Goal: Information Seeking & Learning: Learn about a topic

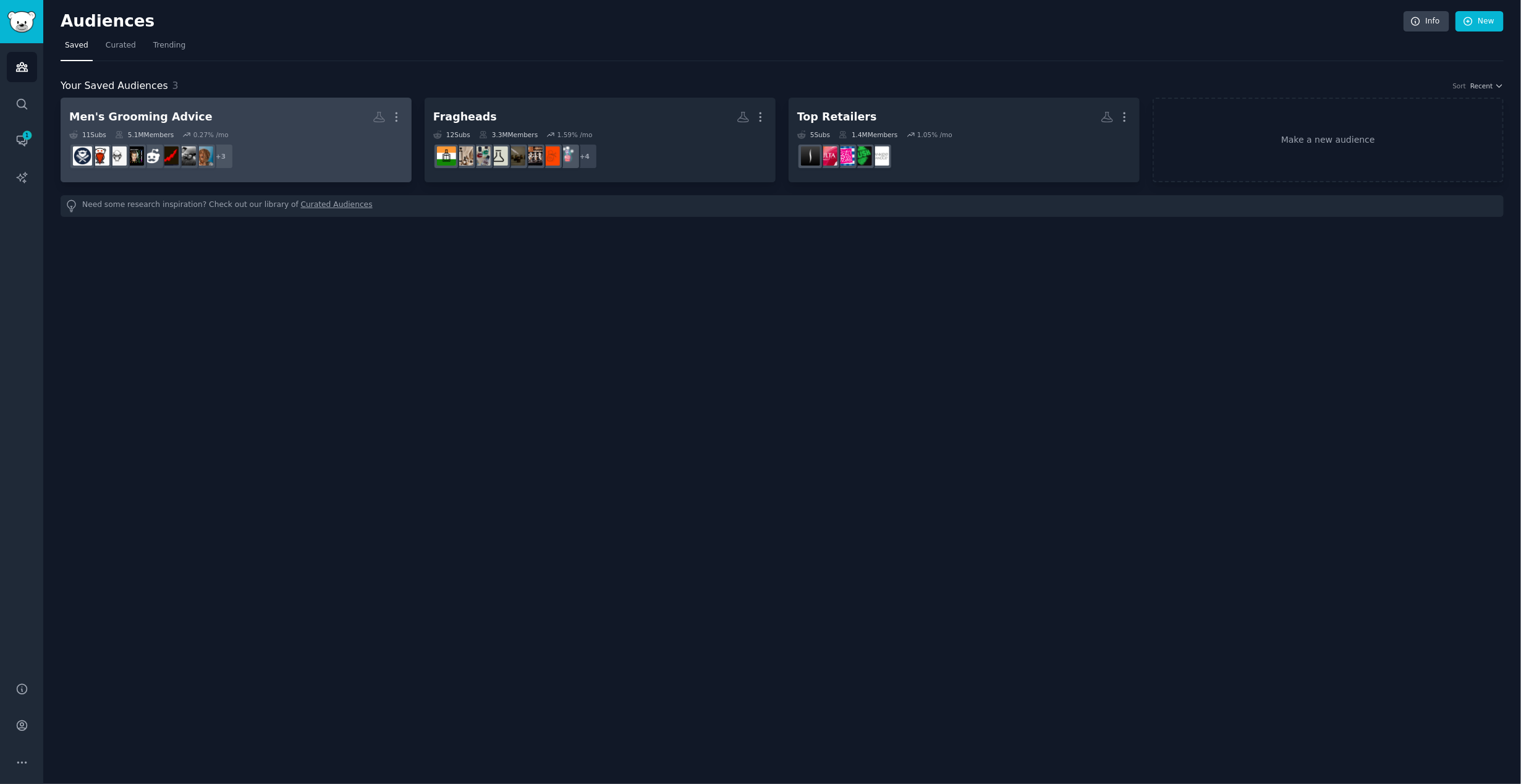
click at [247, 139] on dd "r/Moustache + 3" at bounding box center [236, 156] width 334 height 34
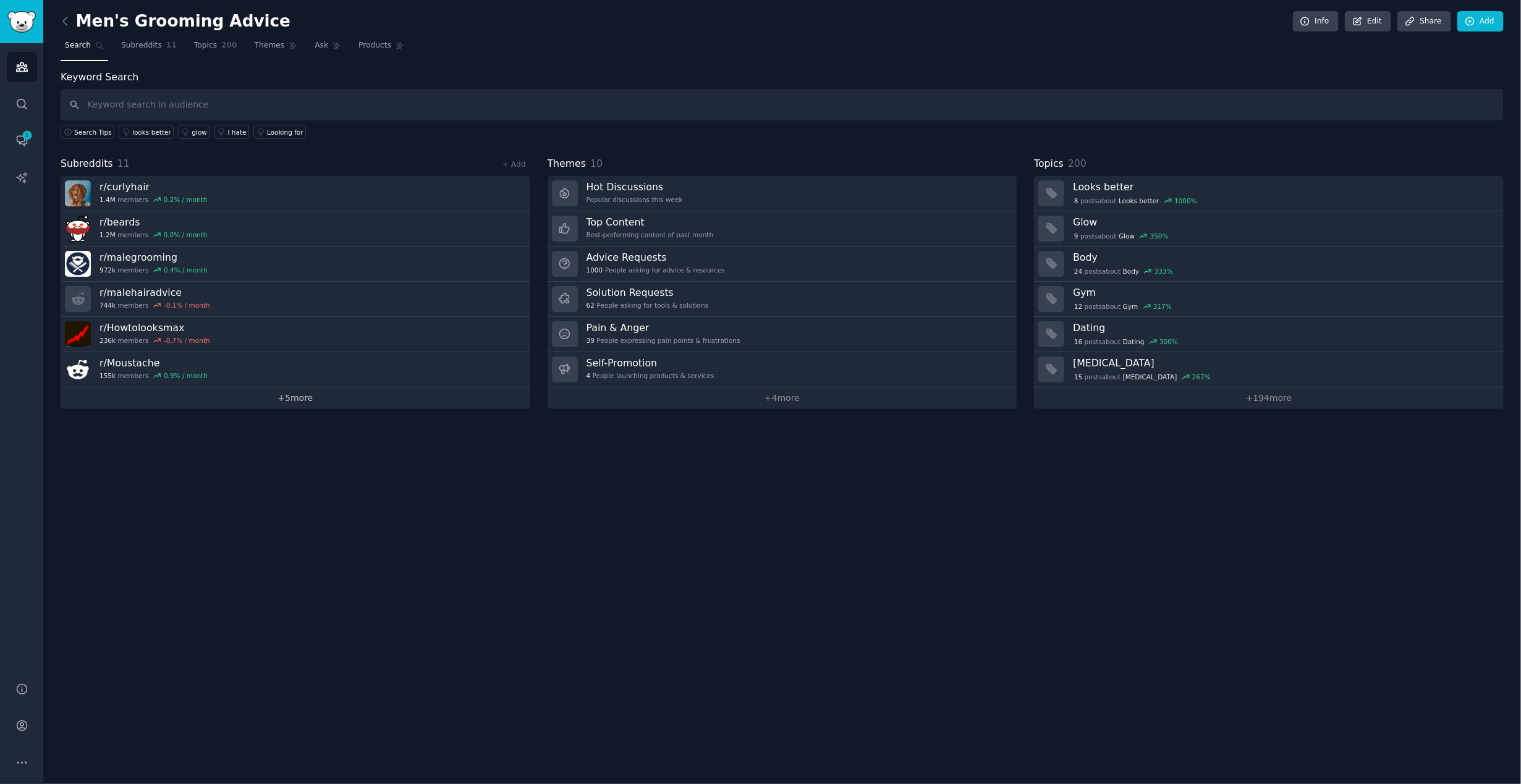
click at [303, 399] on link "+ 5 more" at bounding box center [296, 398] width 470 height 22
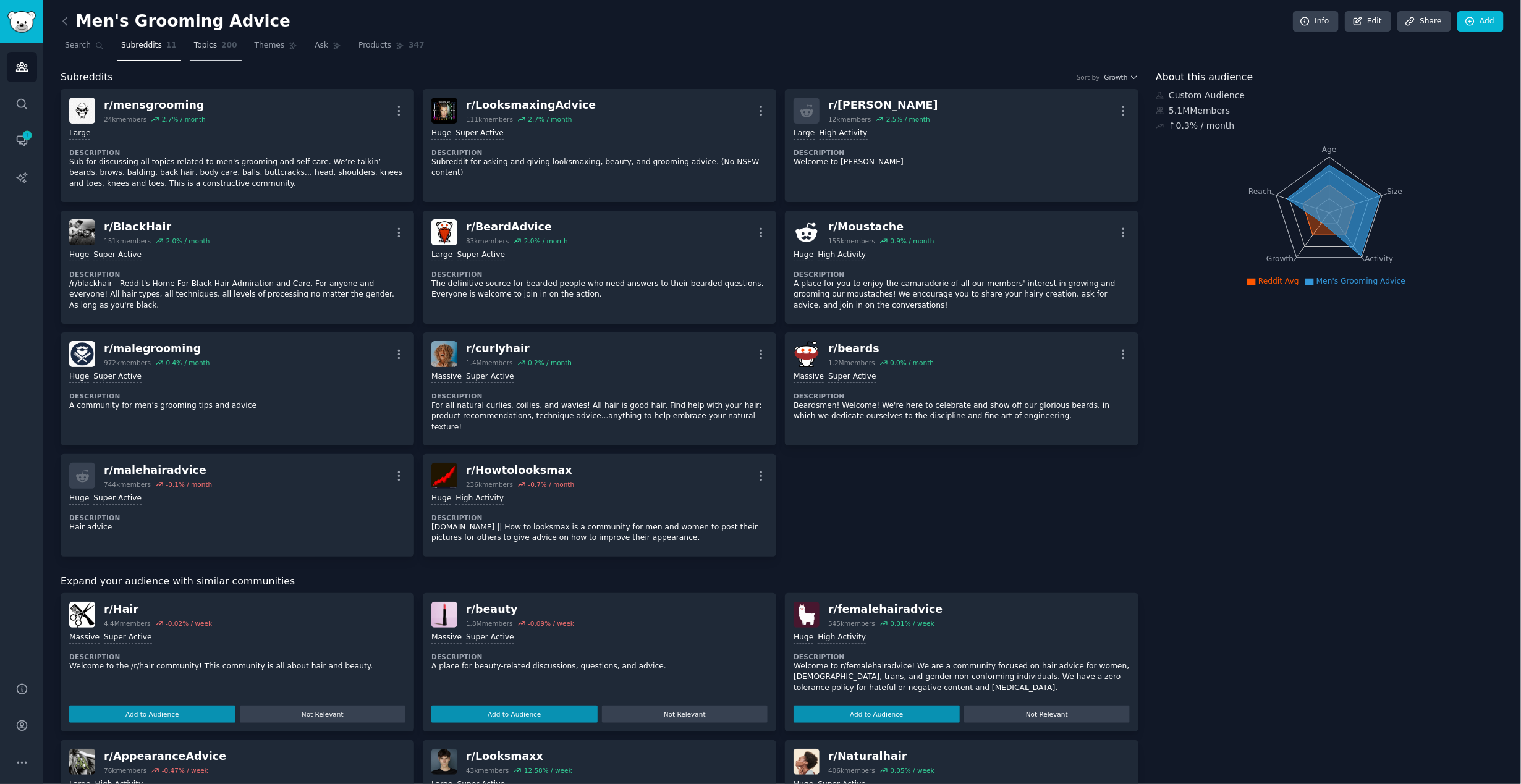
click at [206, 50] on span "Topics" at bounding box center [205, 46] width 23 height 11
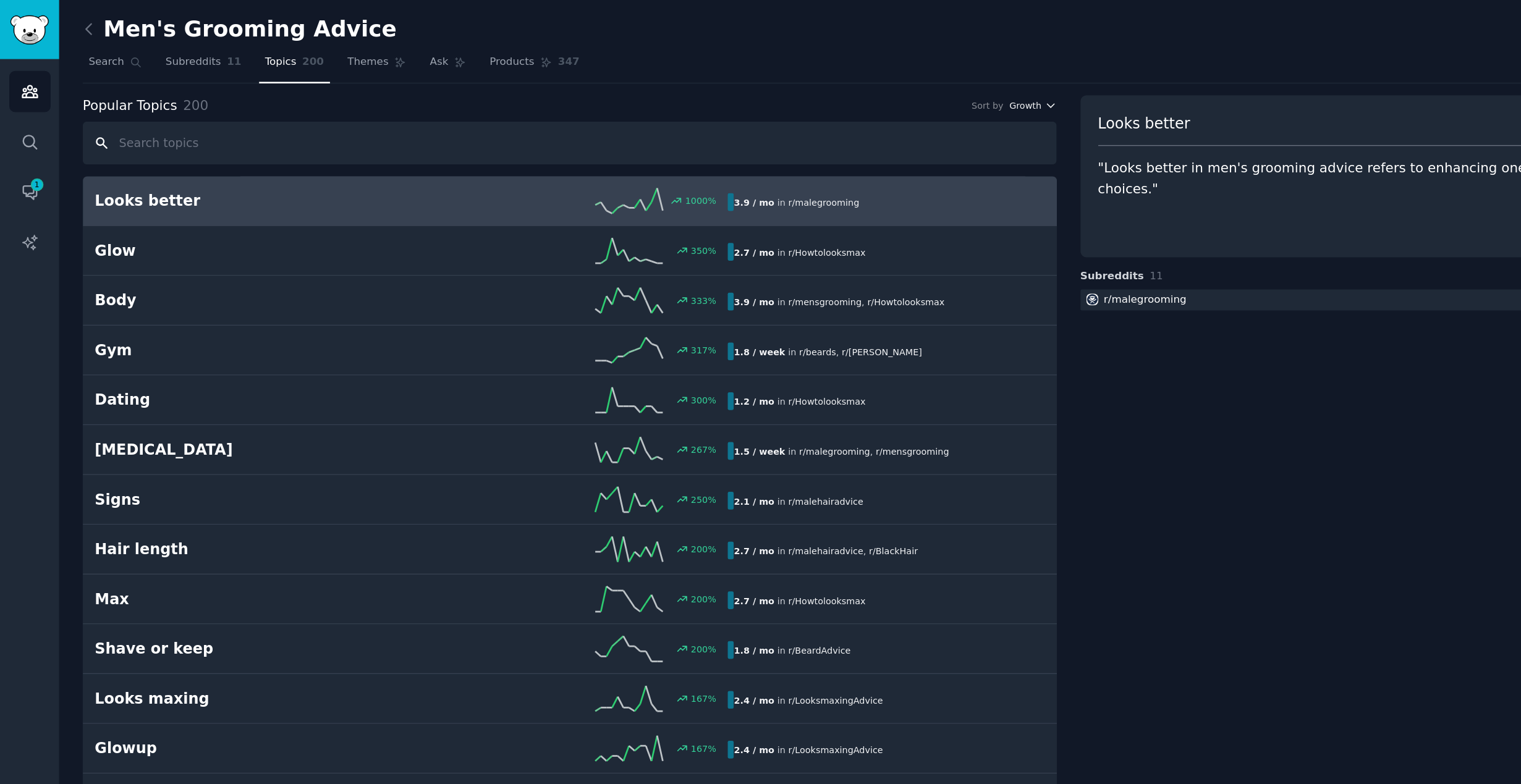
click at [747, 79] on span "Growth" at bounding box center [751, 77] width 23 height 9
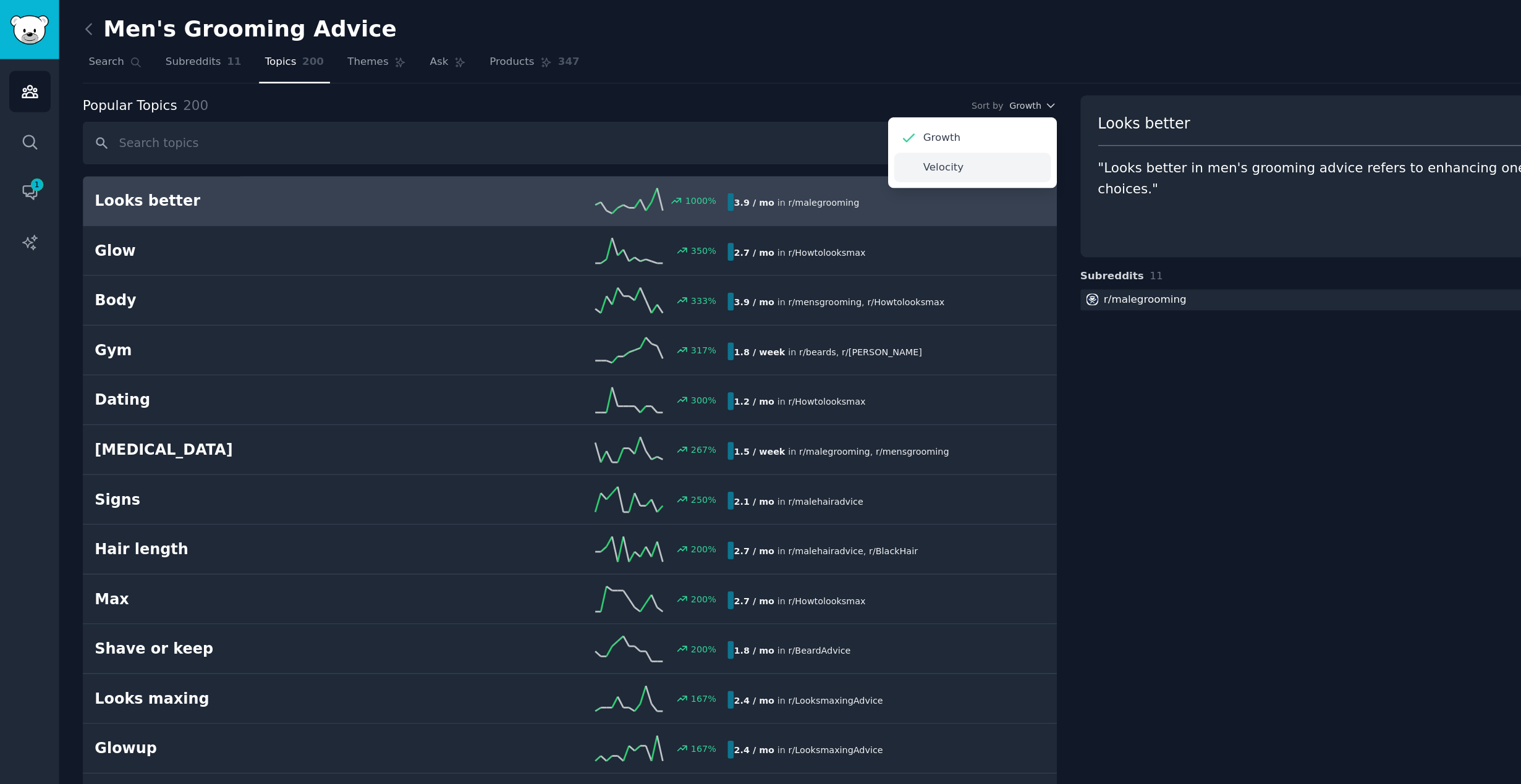
click at [687, 122] on p "Velocity" at bounding box center [691, 123] width 30 height 11
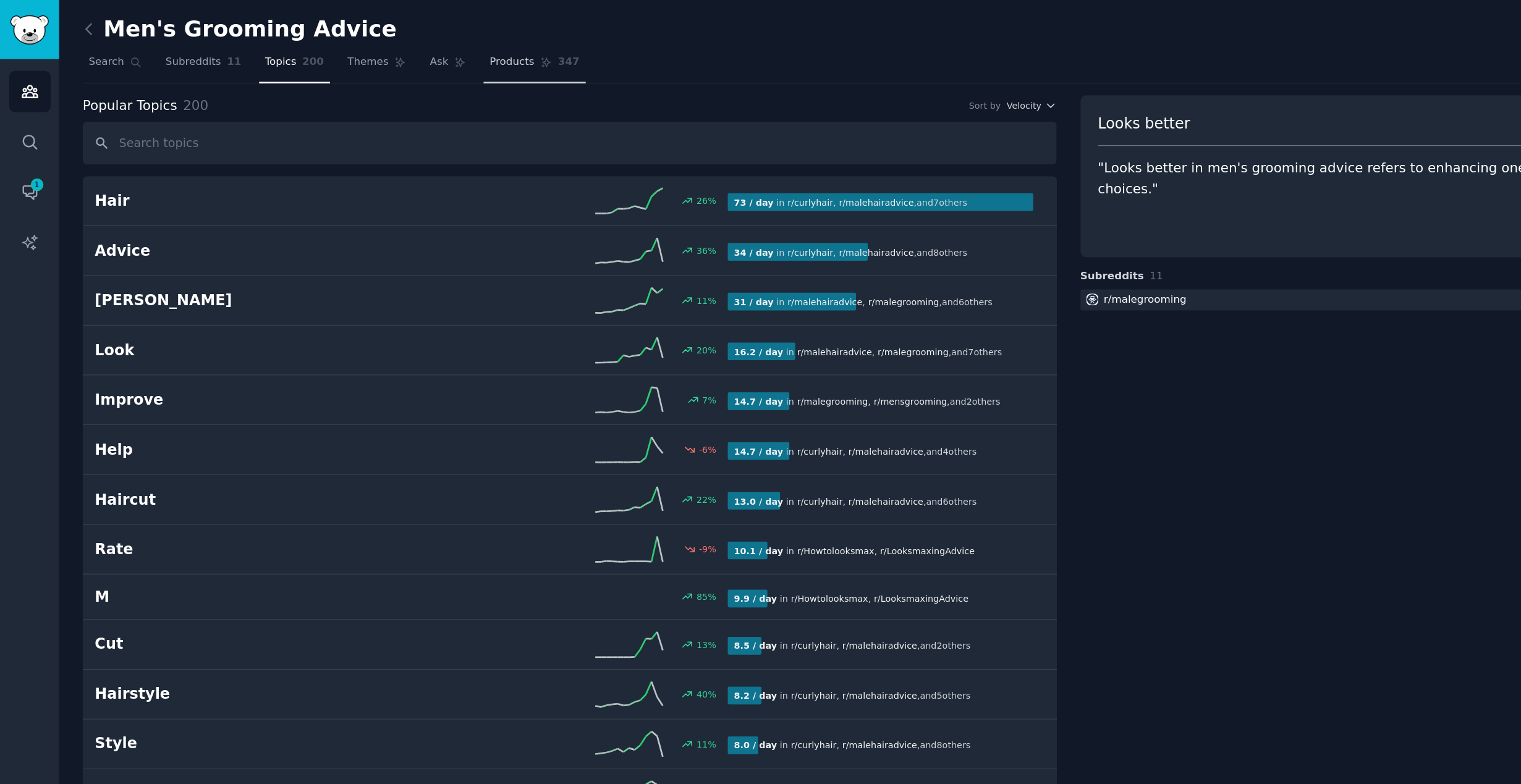
click at [377, 47] on span "Products" at bounding box center [375, 46] width 33 height 11
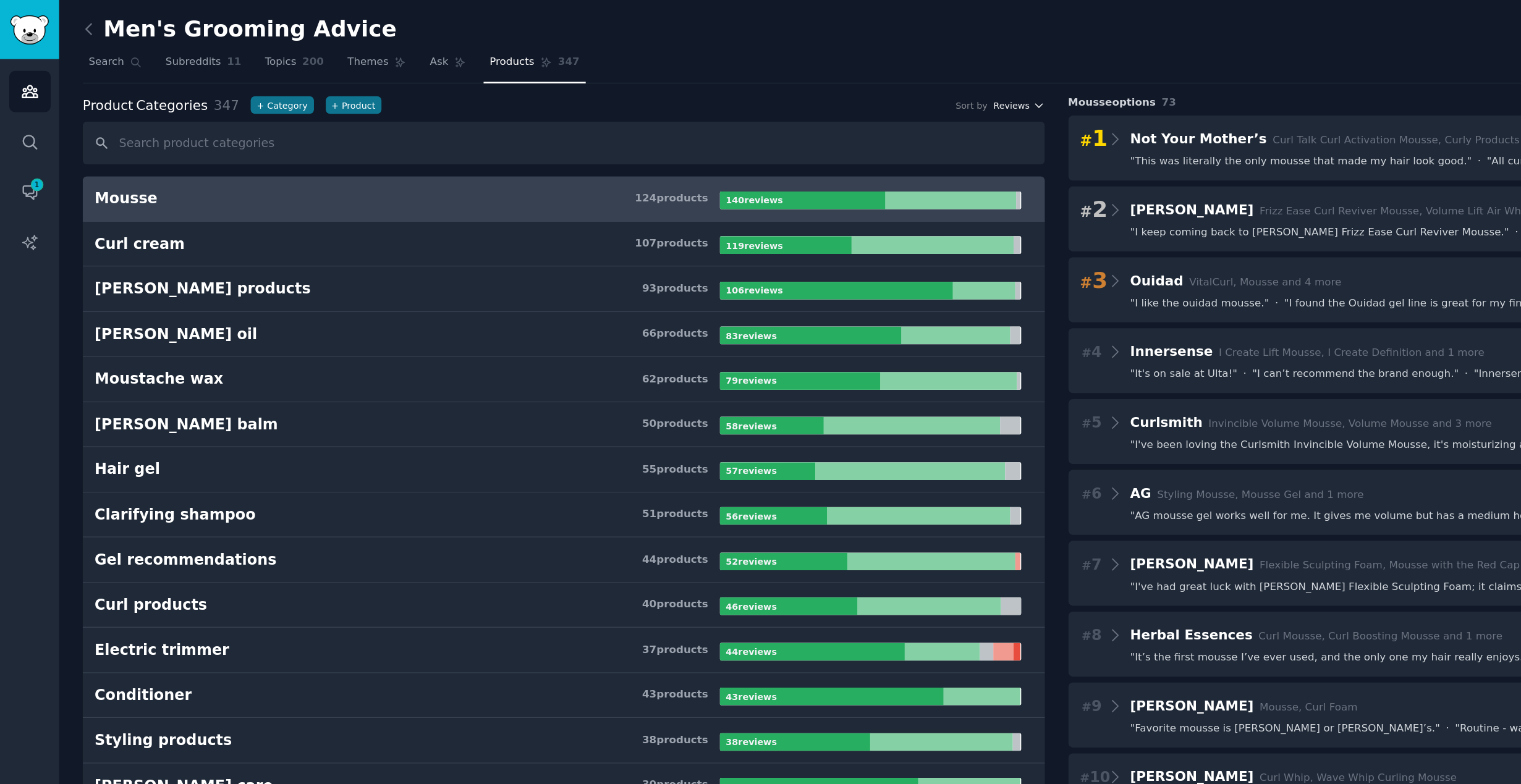
click at [746, 75] on span "Reviews" at bounding box center [741, 77] width 26 height 9
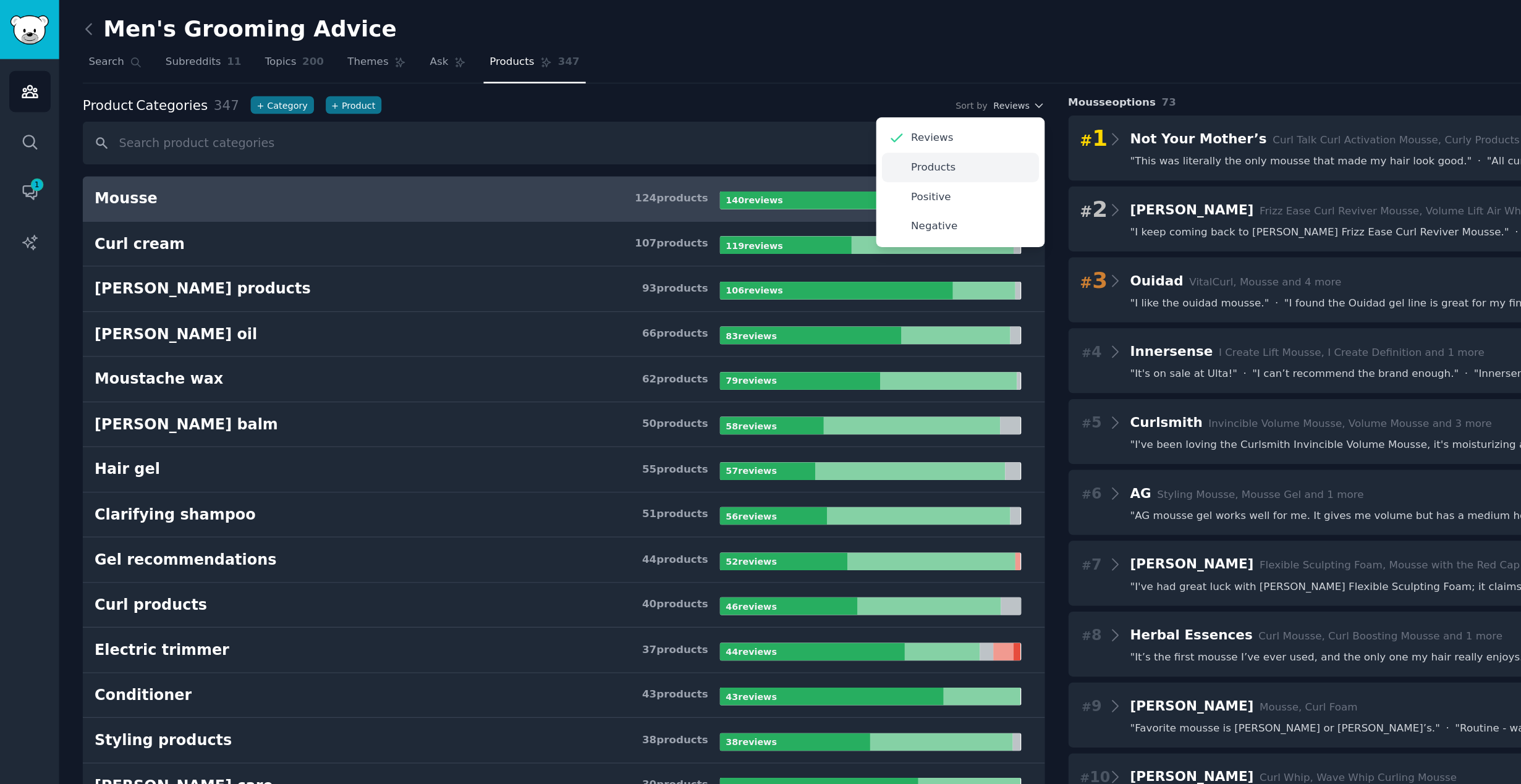
click at [700, 124] on div "Products" at bounding box center [703, 123] width 115 height 22
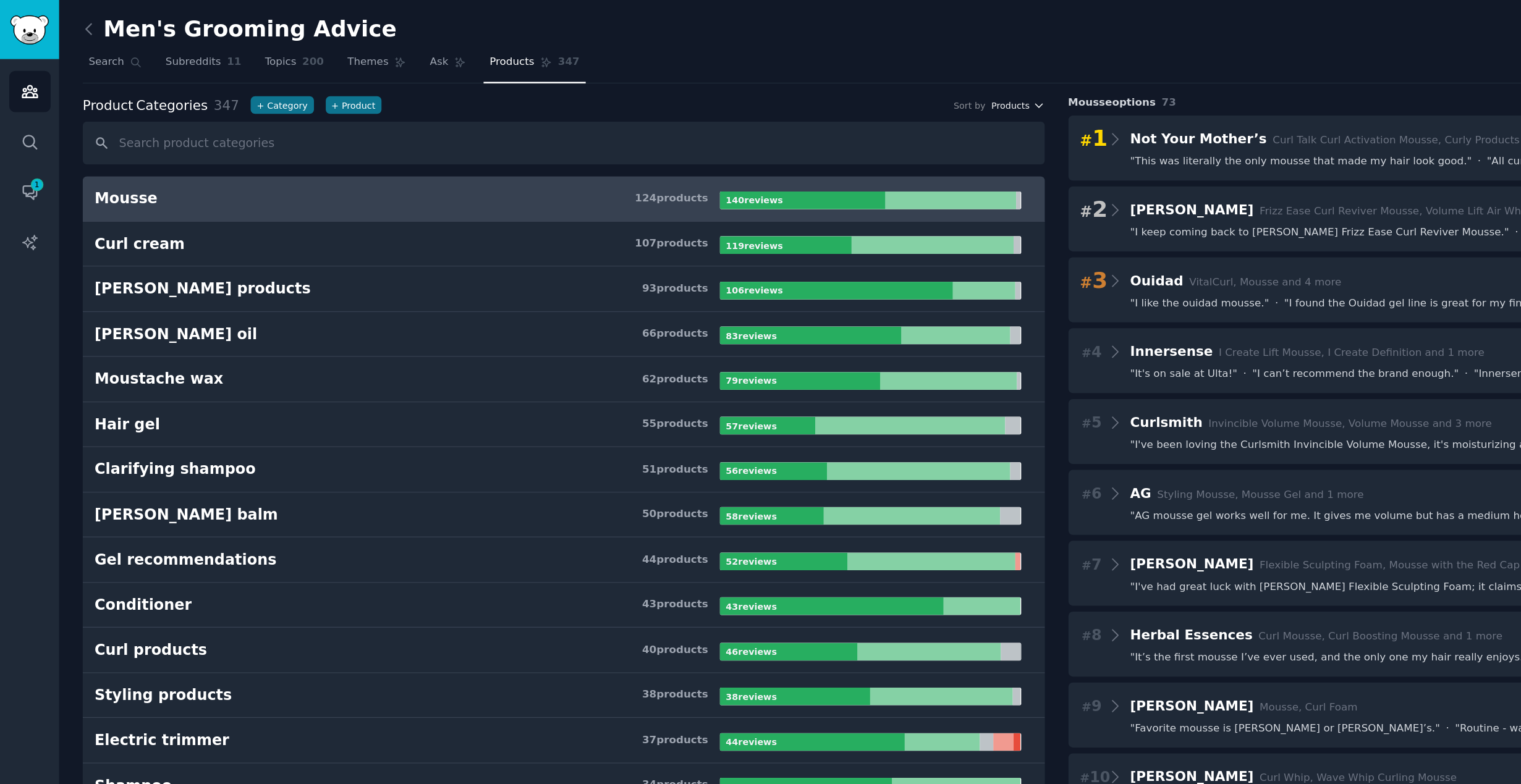
click at [741, 77] on span "Products" at bounding box center [741, 77] width 28 height 9
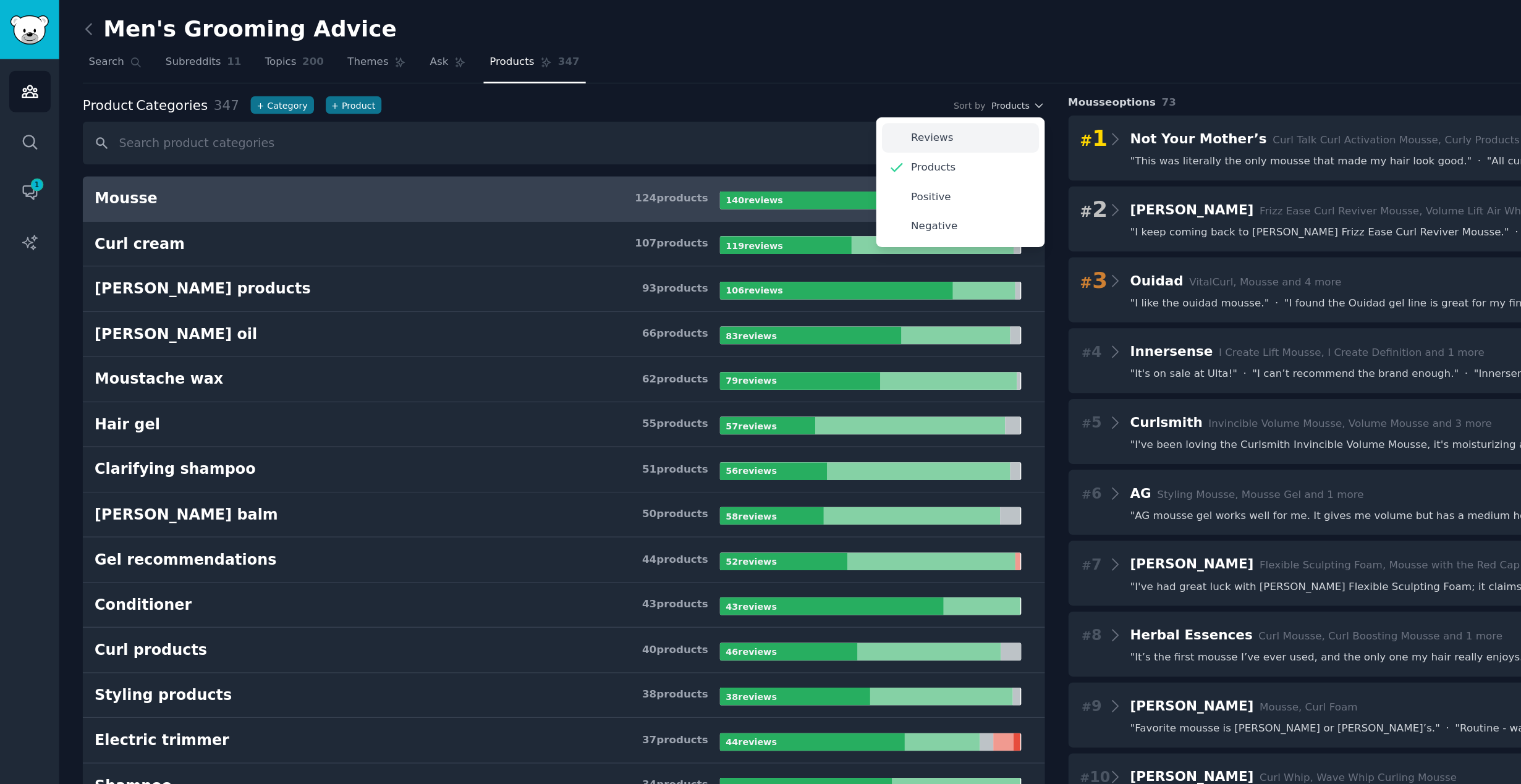
click at [699, 99] on div "Reviews" at bounding box center [703, 101] width 115 height 22
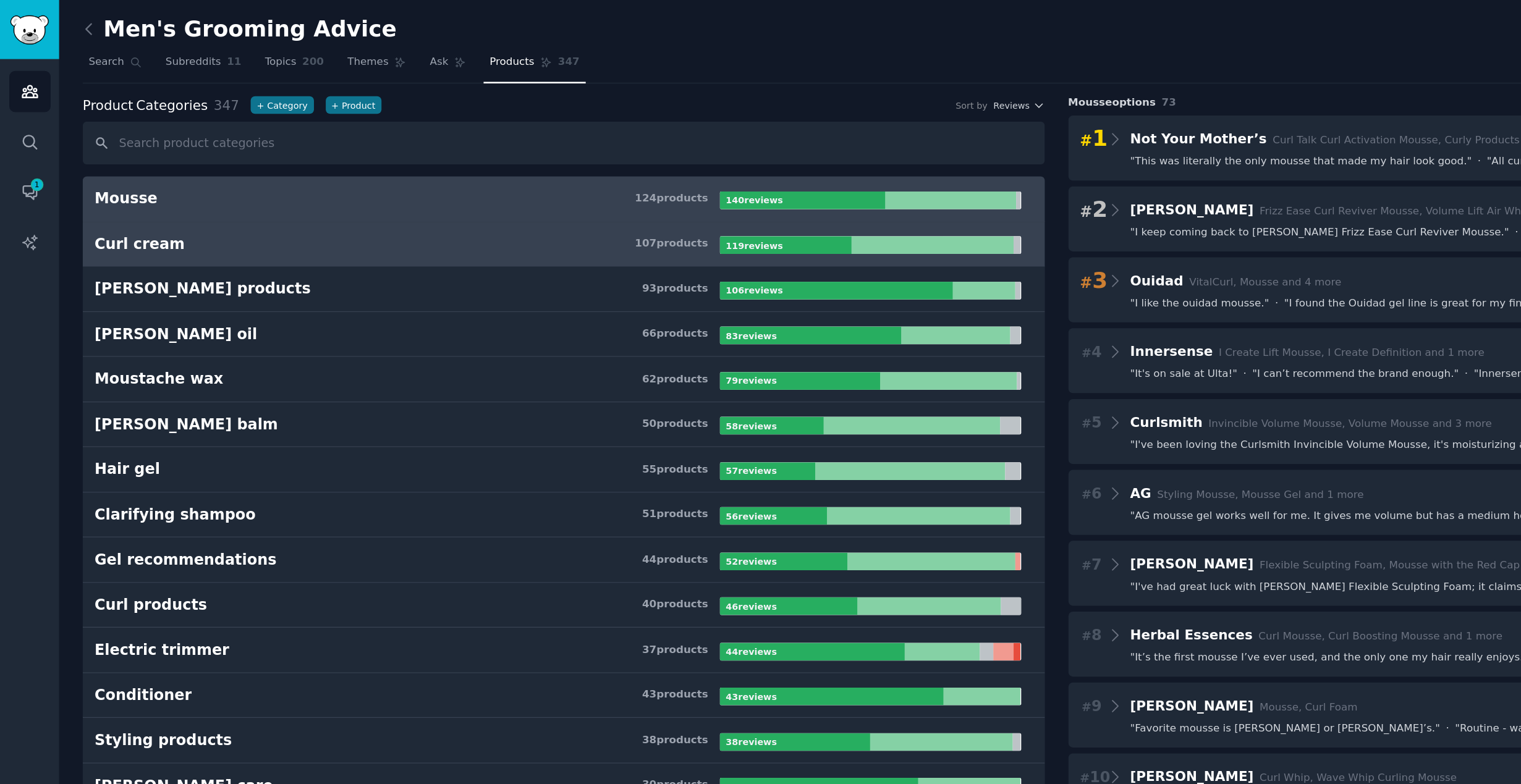
click at [523, 179] on h3 "Curl cream 107 product s" at bounding box center [298, 179] width 458 height 16
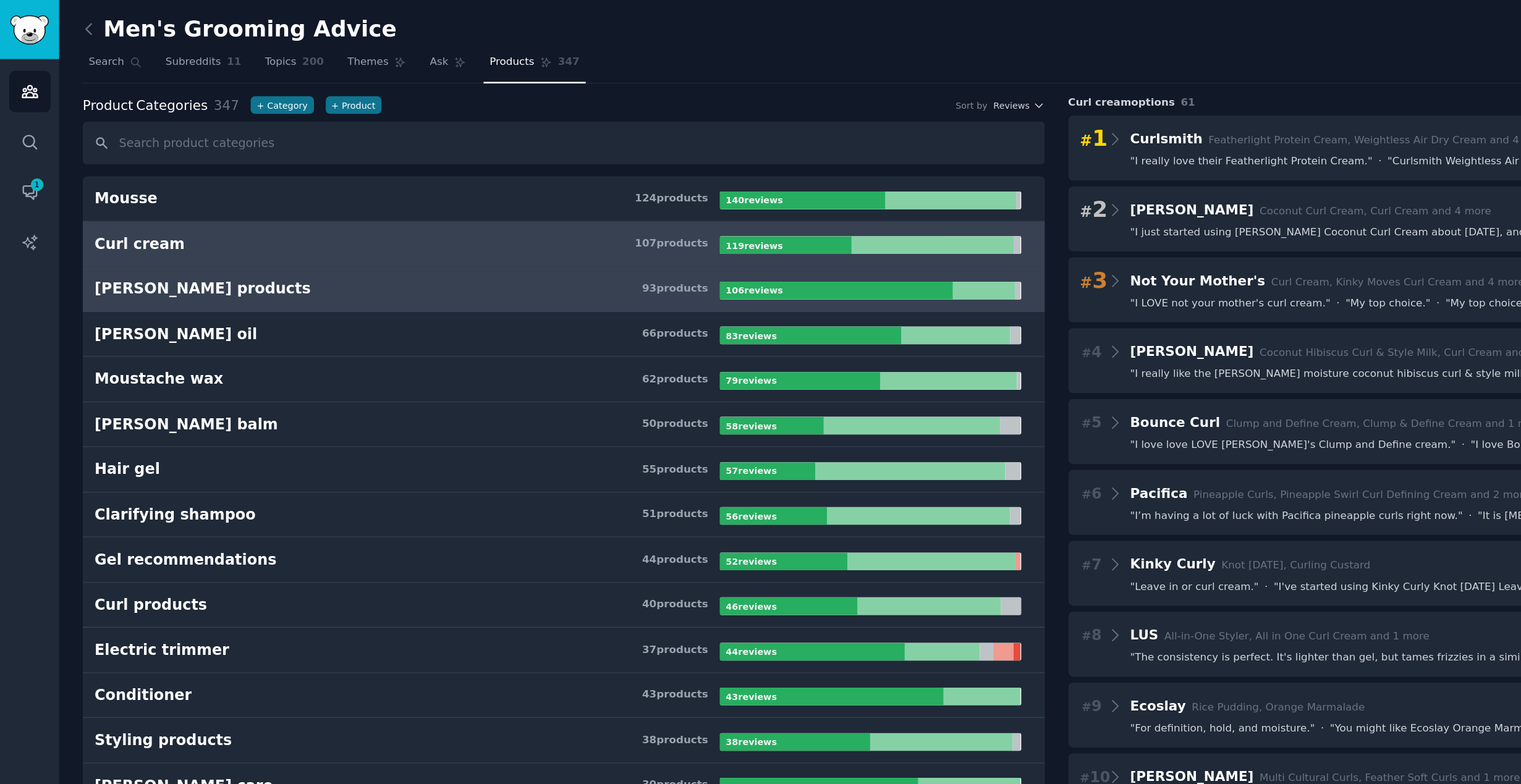
click at [546, 206] on div "106 review s" at bounding box center [554, 212] width 53 height 13
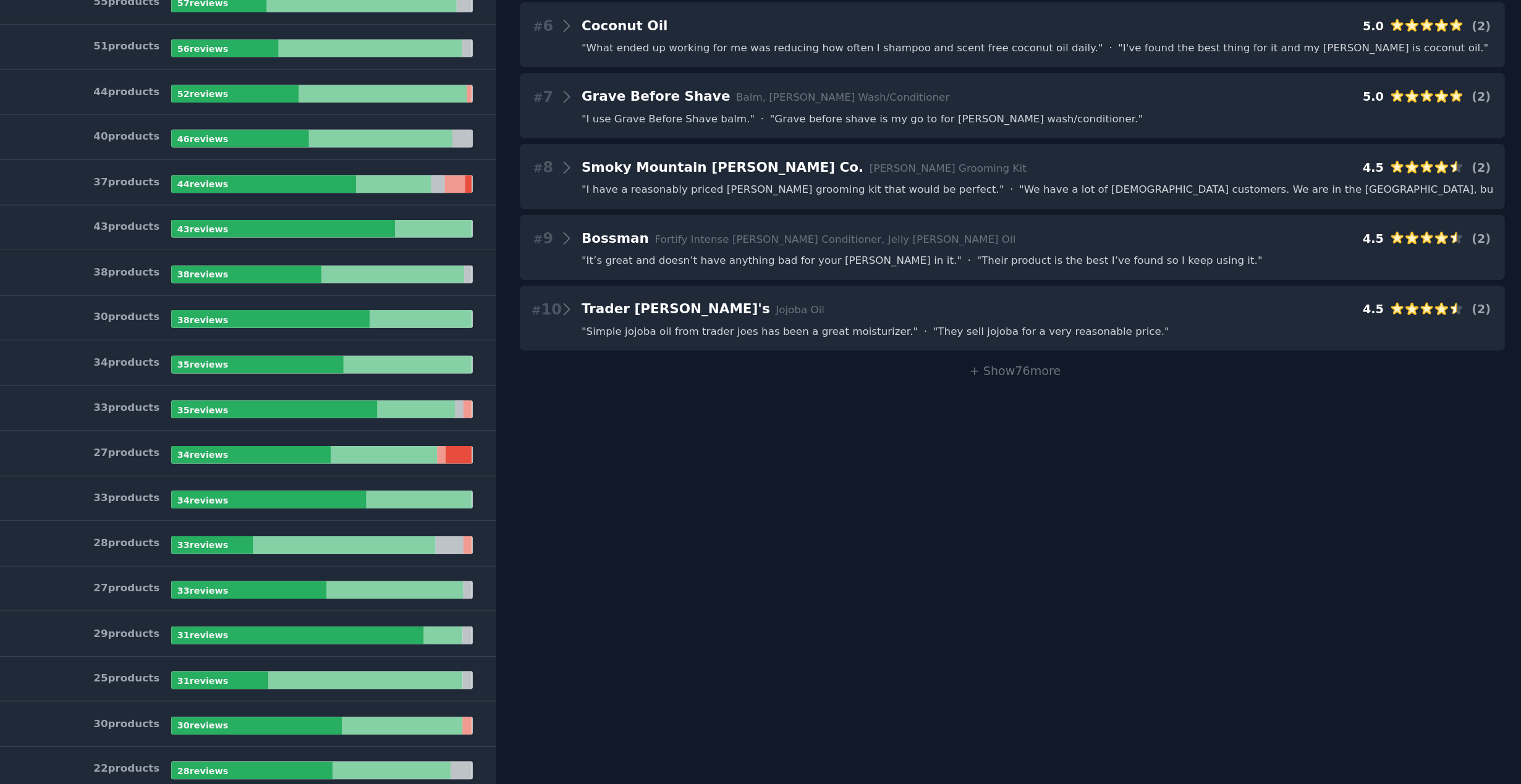
scroll to position [348, 0]
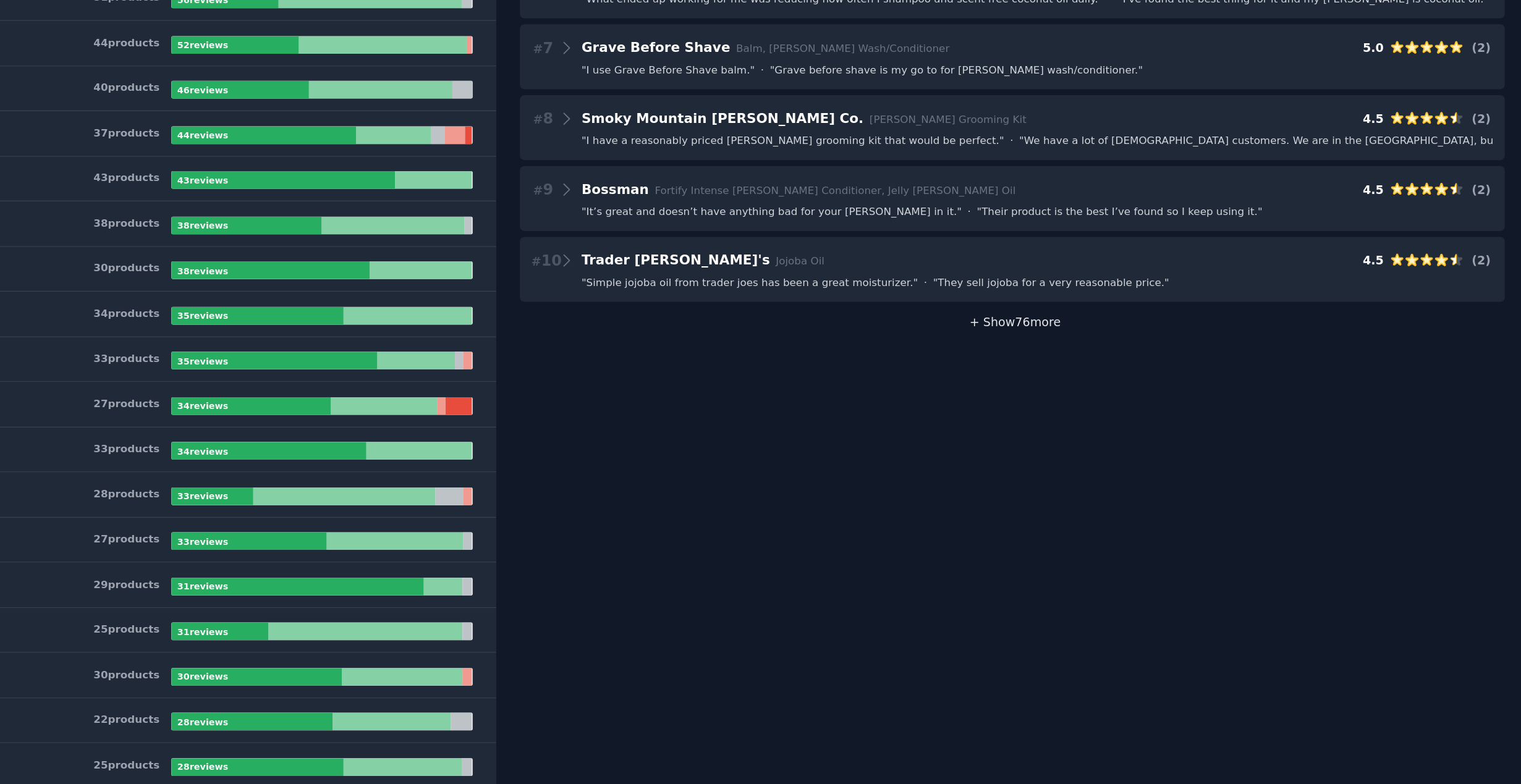
click at [990, 266] on span "+ Show 76 more" at bounding box center [1143, 266] width 71 height 10
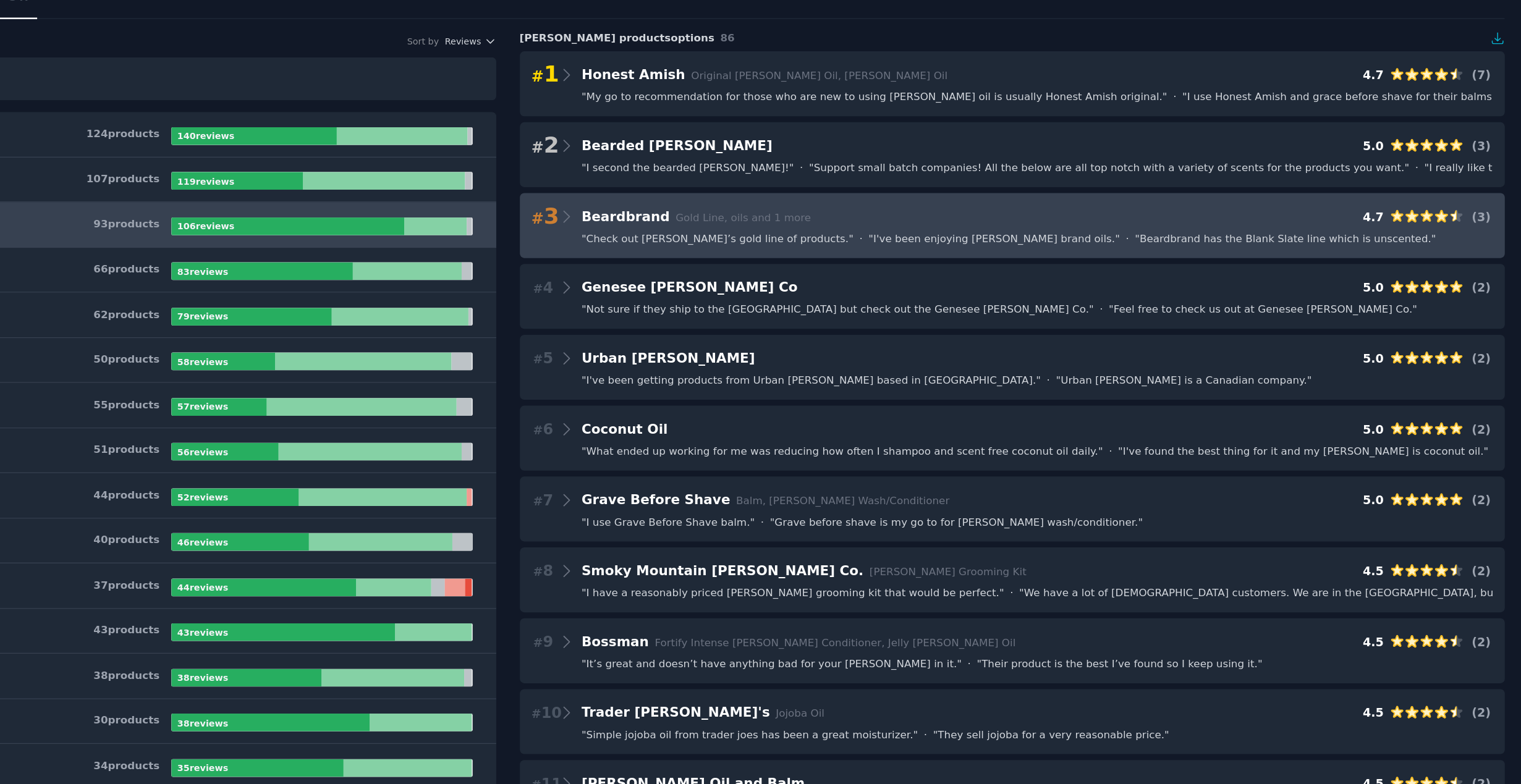
scroll to position [16, 0]
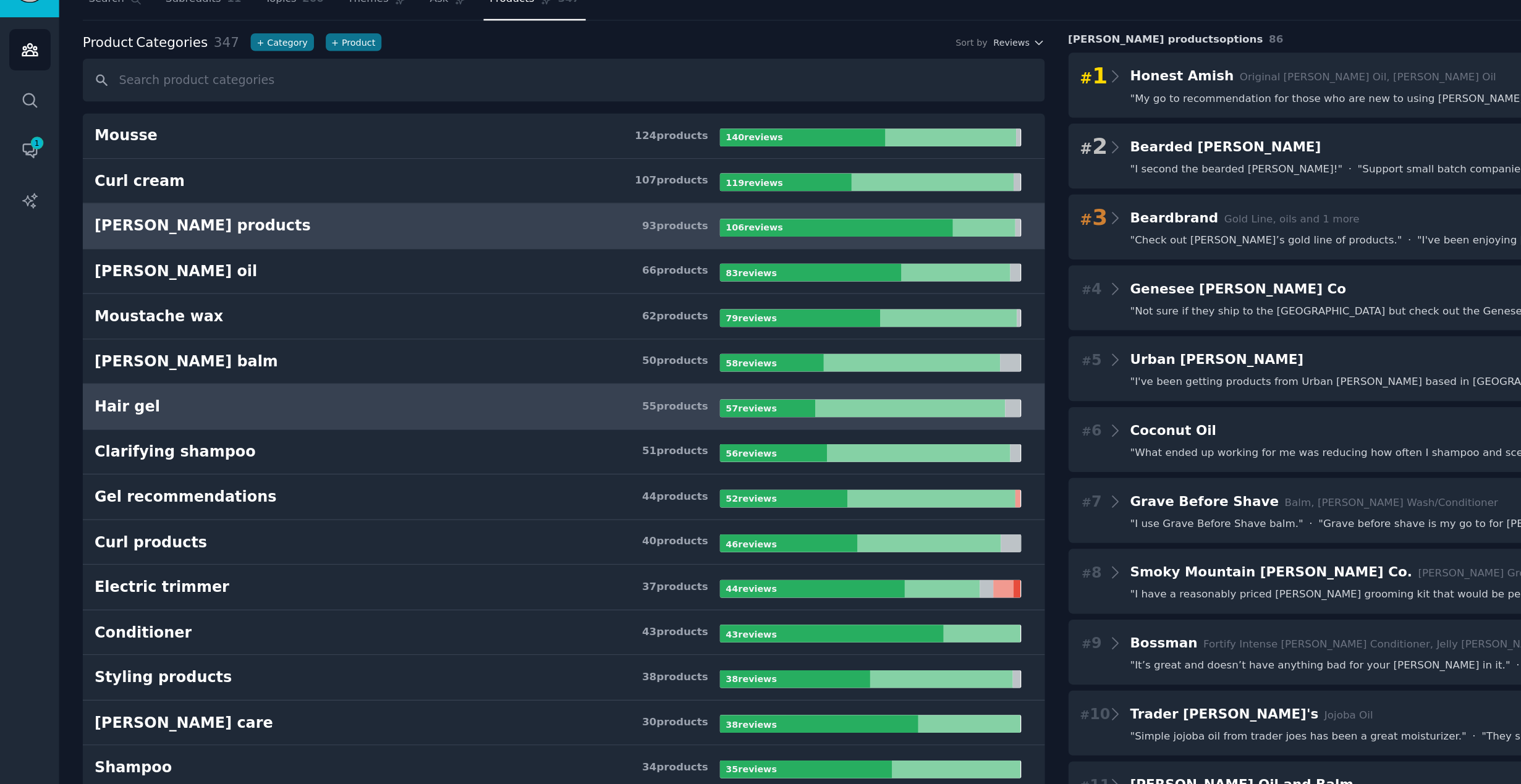
click at [191, 329] on h3 "Hair gel 55 product s" at bounding box center [298, 328] width 458 height 16
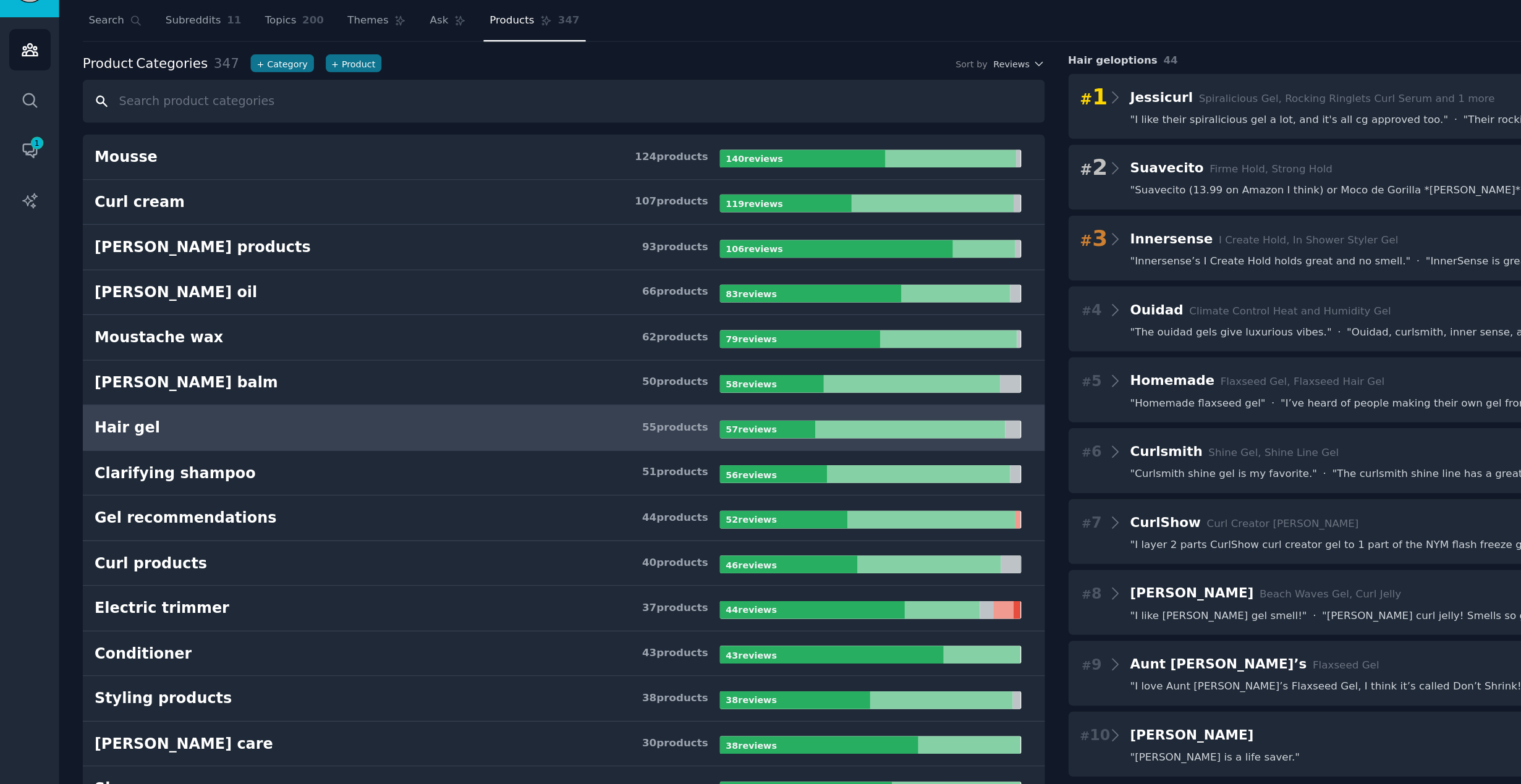
click at [133, 105] on input "text" at bounding box center [413, 104] width 705 height 32
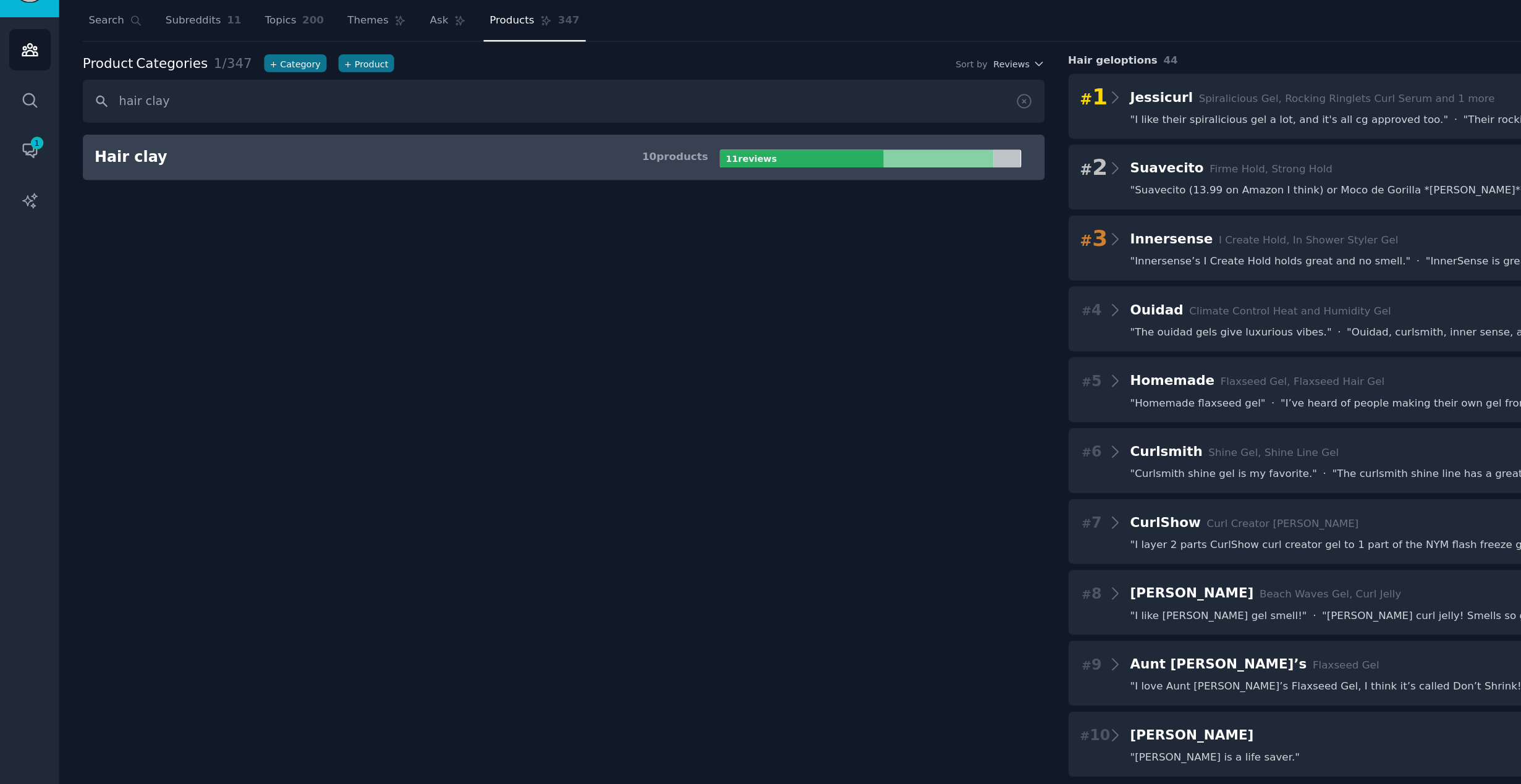
click at [397, 156] on link "Hair clay 10 product s 11 review s" at bounding box center [413, 145] width 705 height 33
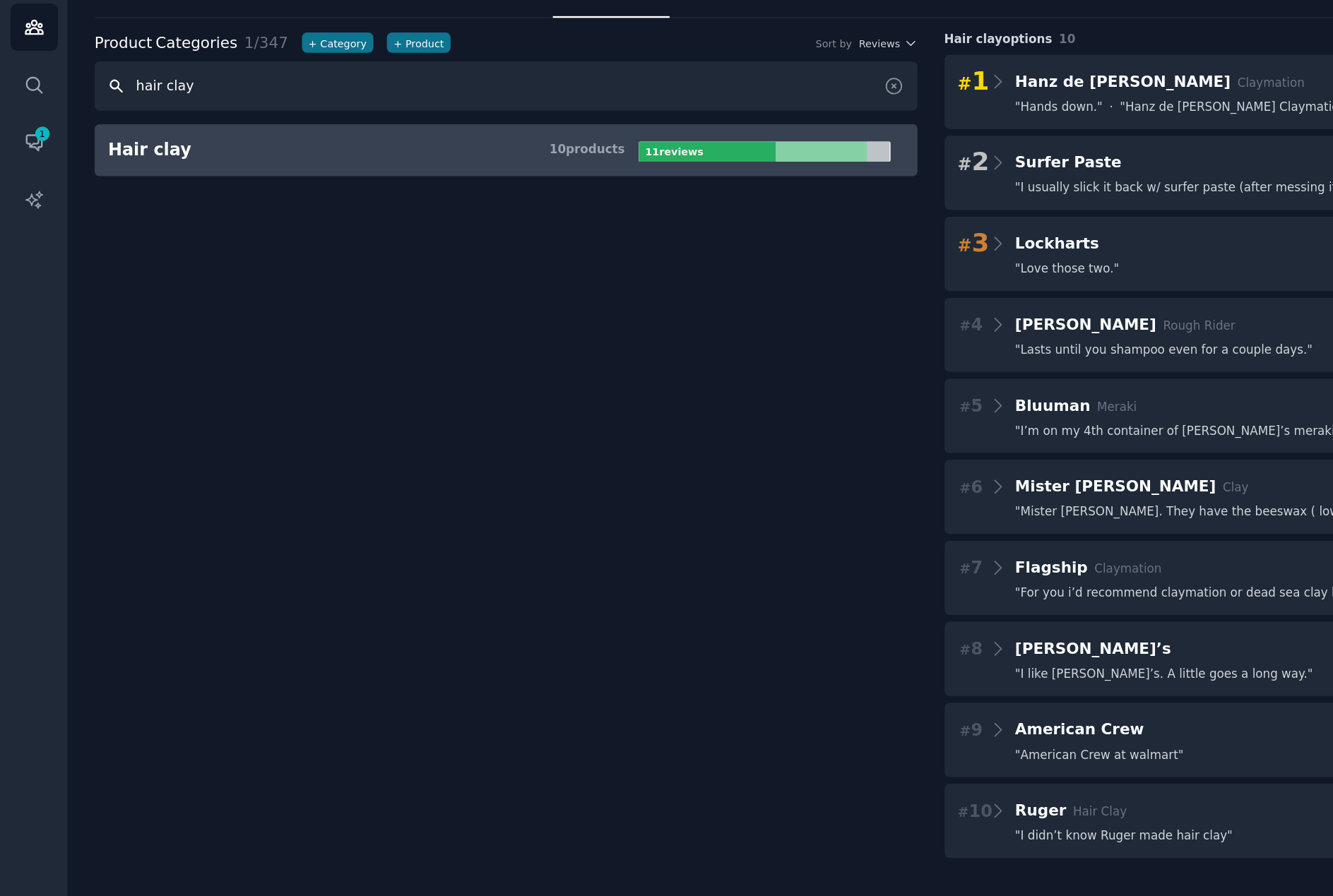
drag, startPoint x: 152, startPoint y: 116, endPoint x: 74, endPoint y: 116, distance: 78.0
click at [74, 116] on input "hair clay" at bounding box center [371, 119] width 603 height 36
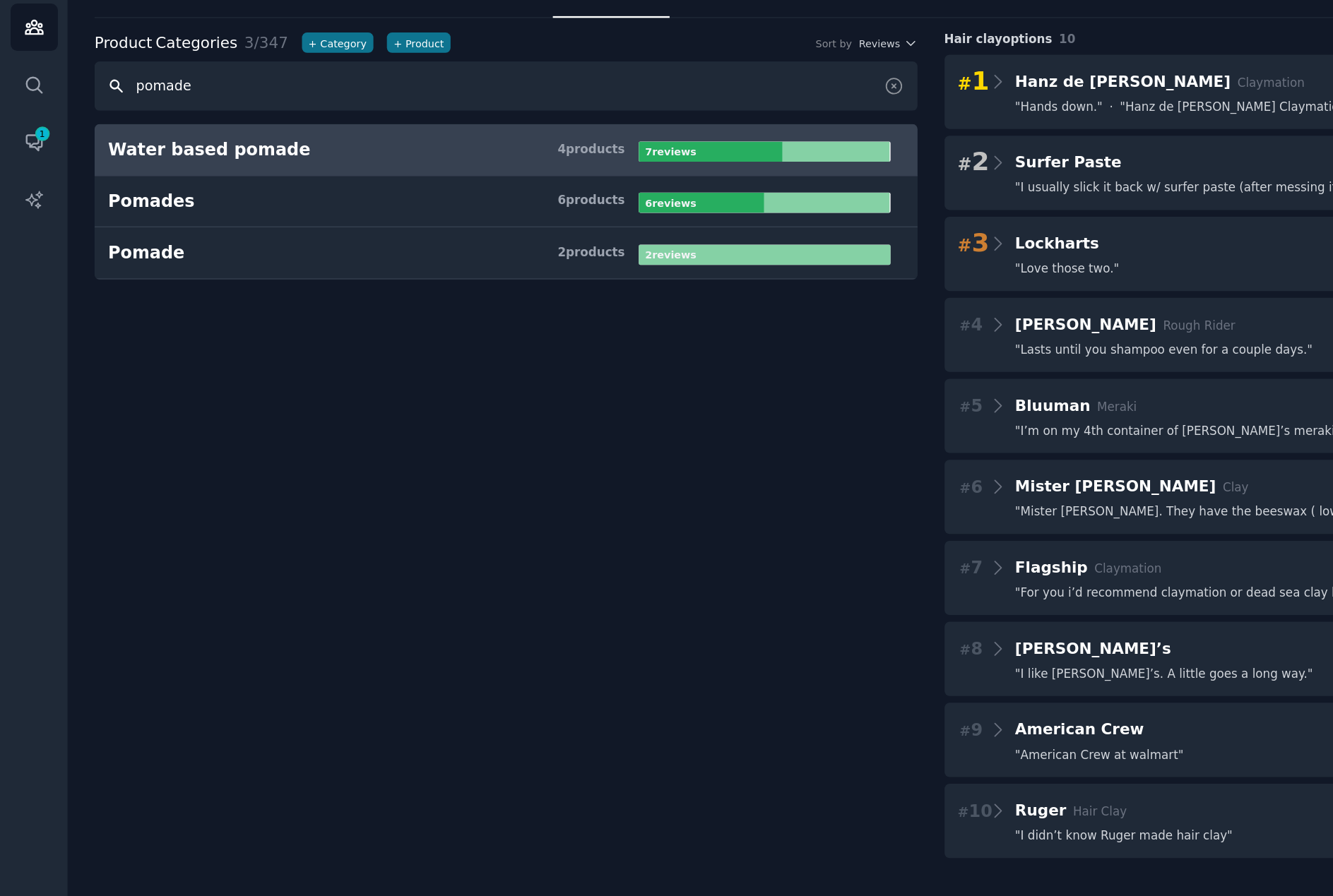
type input "pomade"
click at [397, 173] on link "Water based pomade 4 product s 7 review s" at bounding box center [371, 166] width 603 height 38
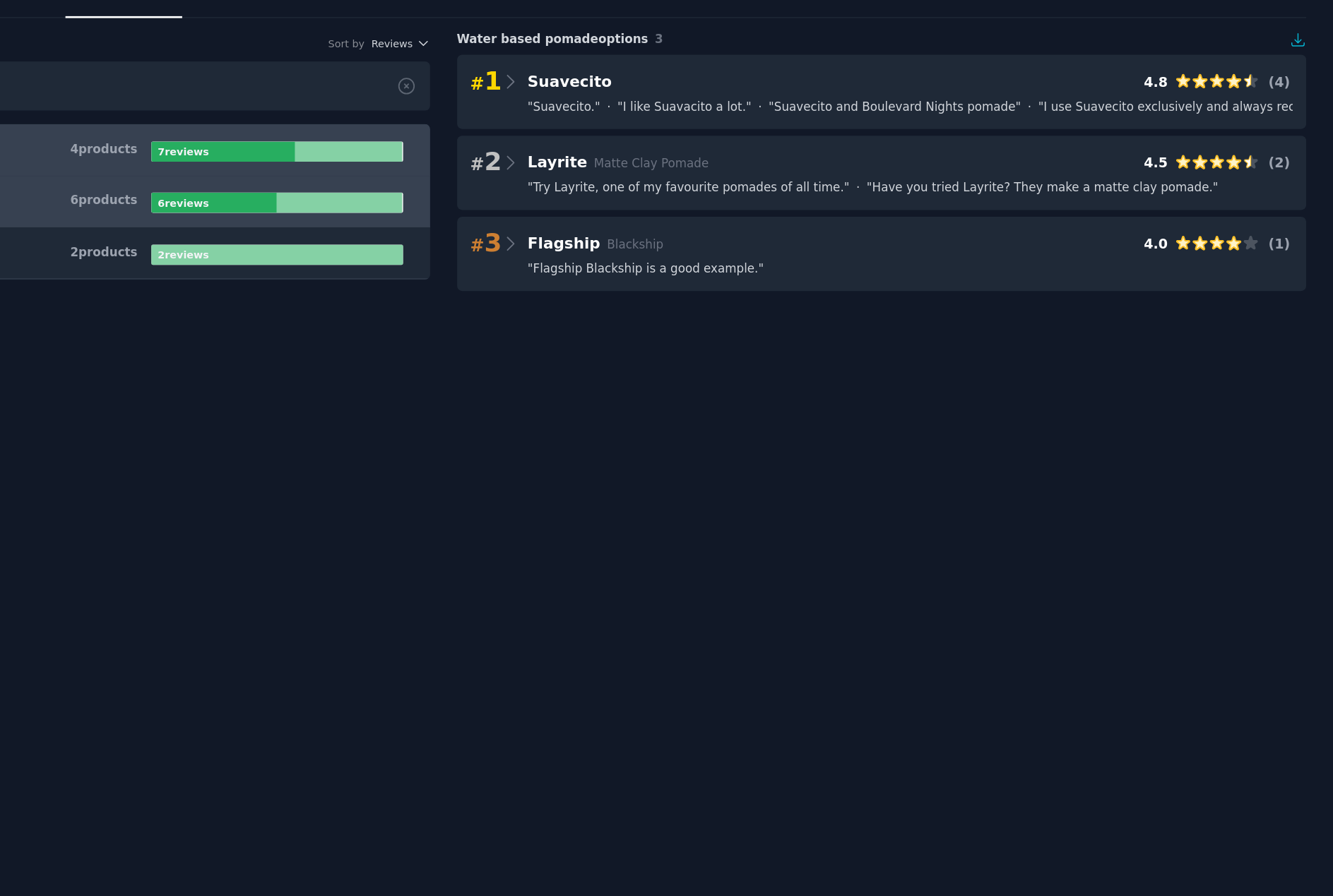
click at [443, 203] on div "6 product s" at bounding box center [433, 204] width 50 height 12
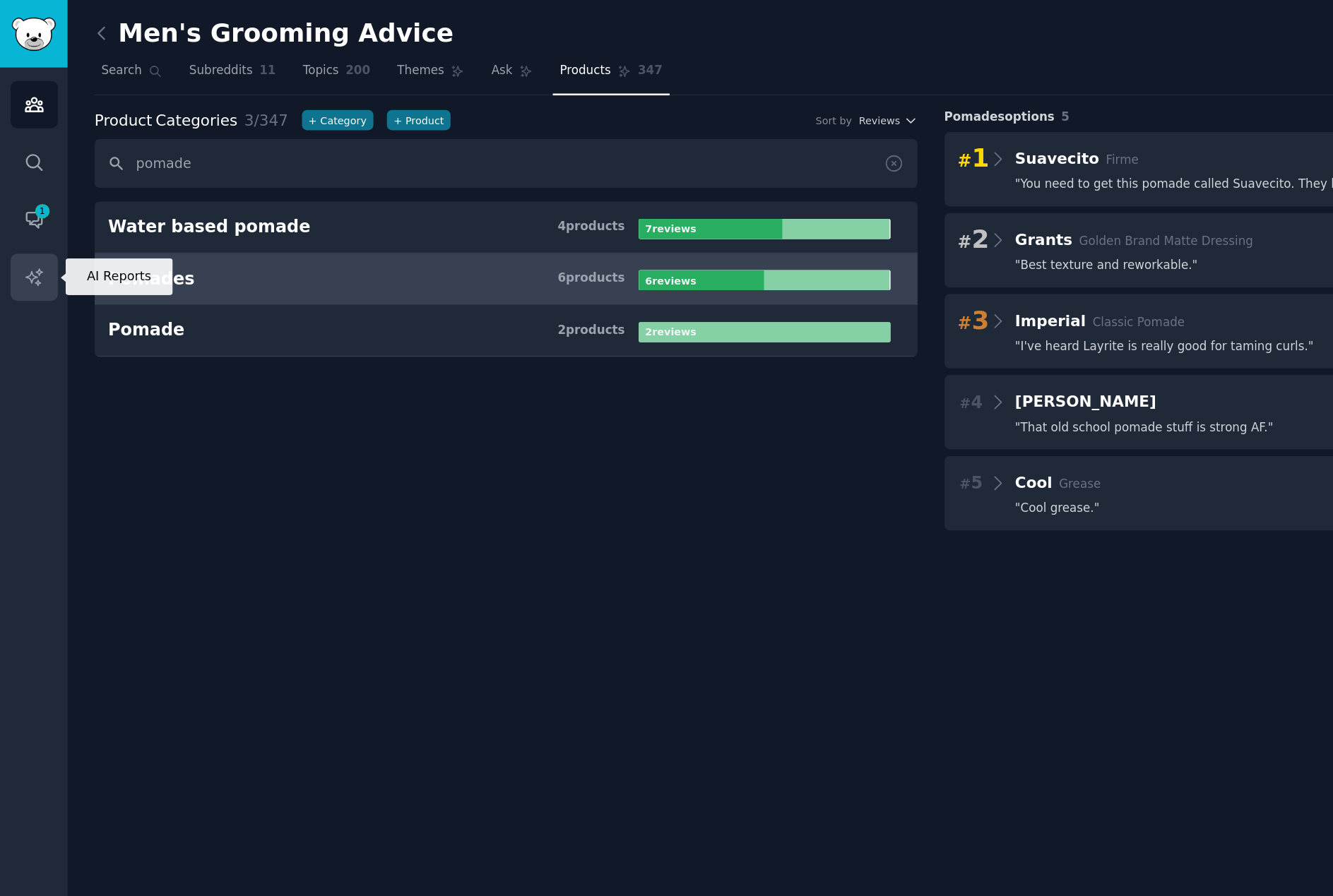
click at [34, 197] on link "AI Reports" at bounding box center [25, 203] width 35 height 35
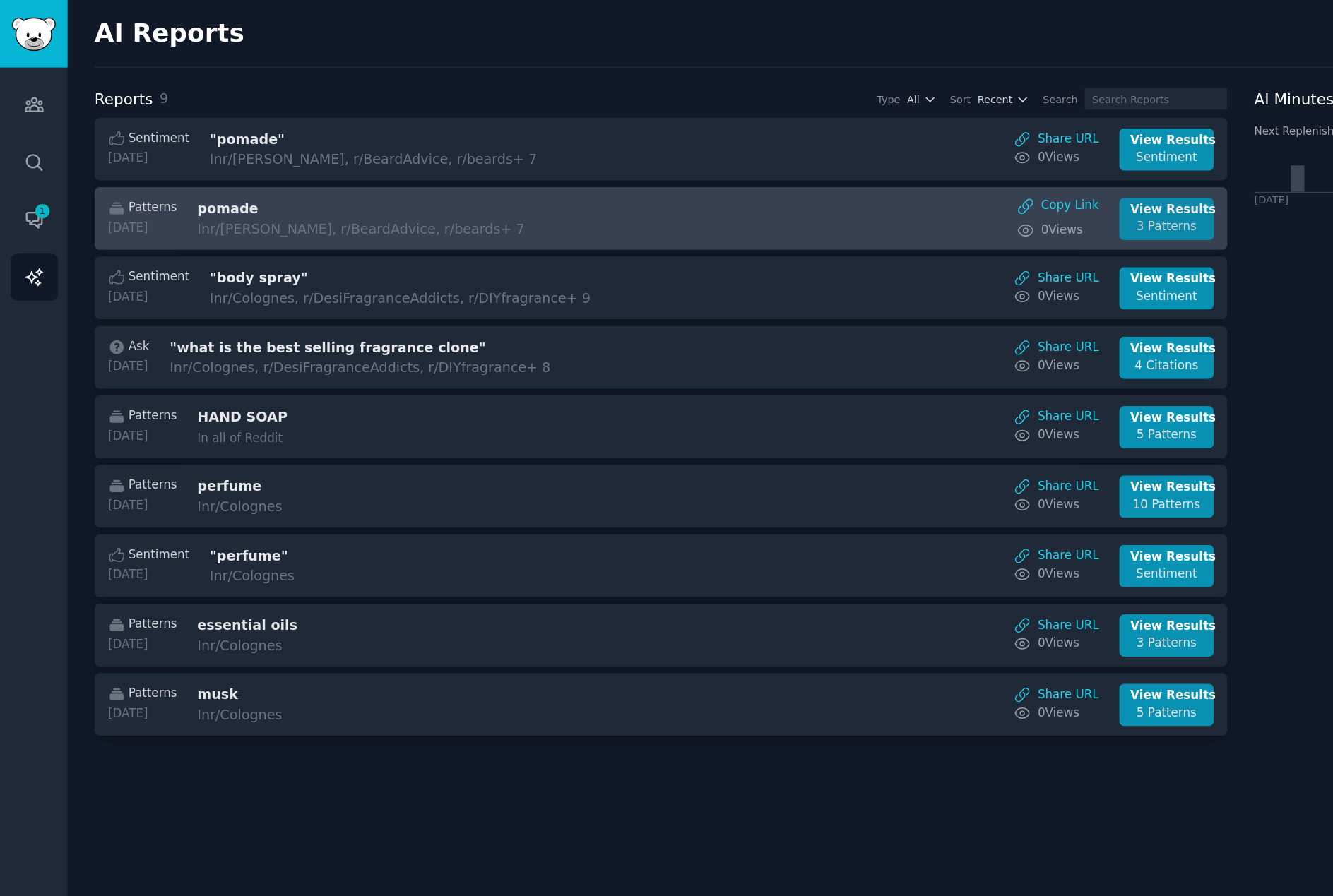
click at [846, 149] on div "View Results" at bounding box center [855, 154] width 53 height 12
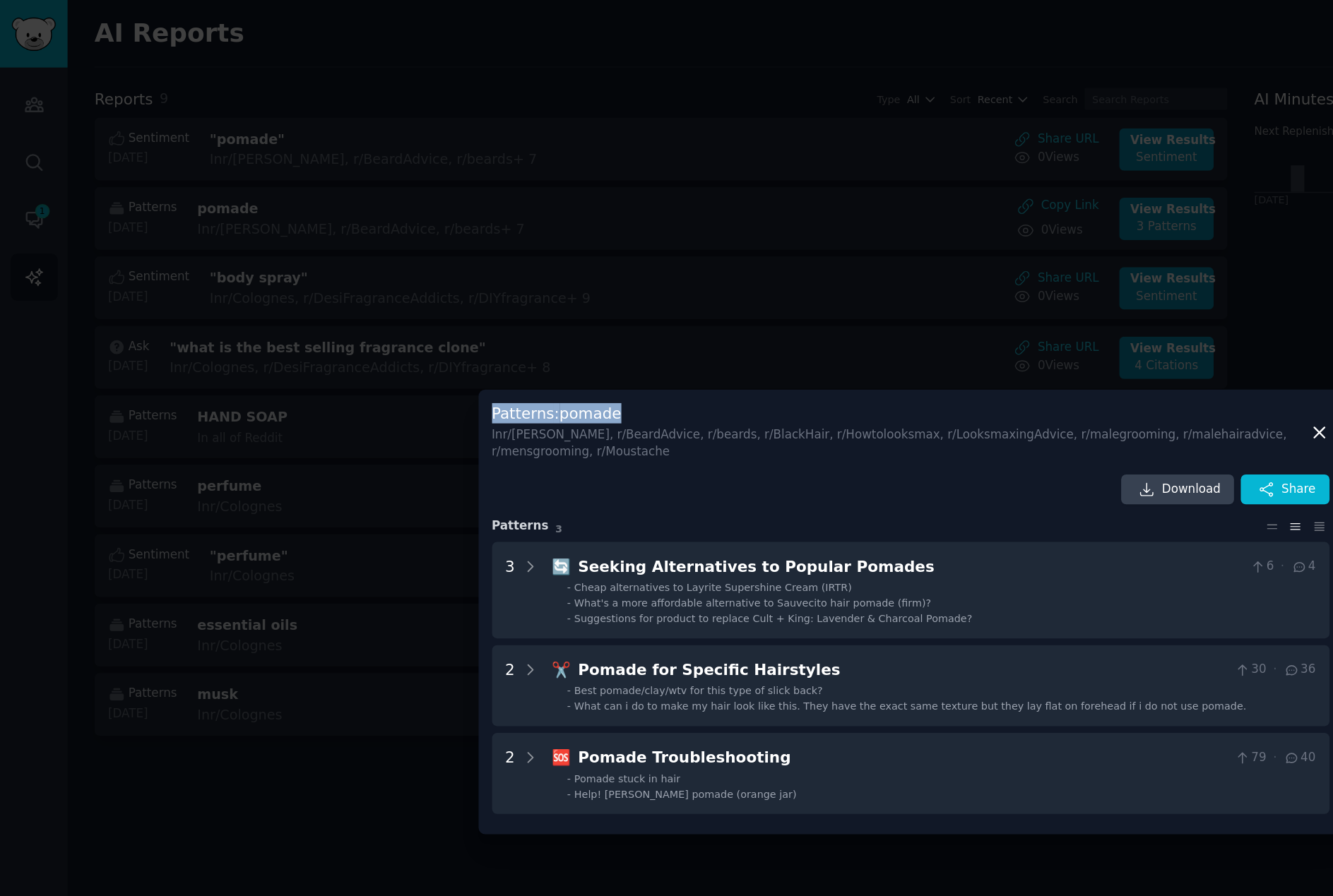
drag, startPoint x: 662, startPoint y: 304, endPoint x: 208, endPoint y: 149, distance: 479.7
click at [208, 149] on div "​ Patterns : pomade In r/[PERSON_NAME], r/BeardAdvice, r/beards, r/BlackHair, r…" at bounding box center [667, 448] width 1323 height 896
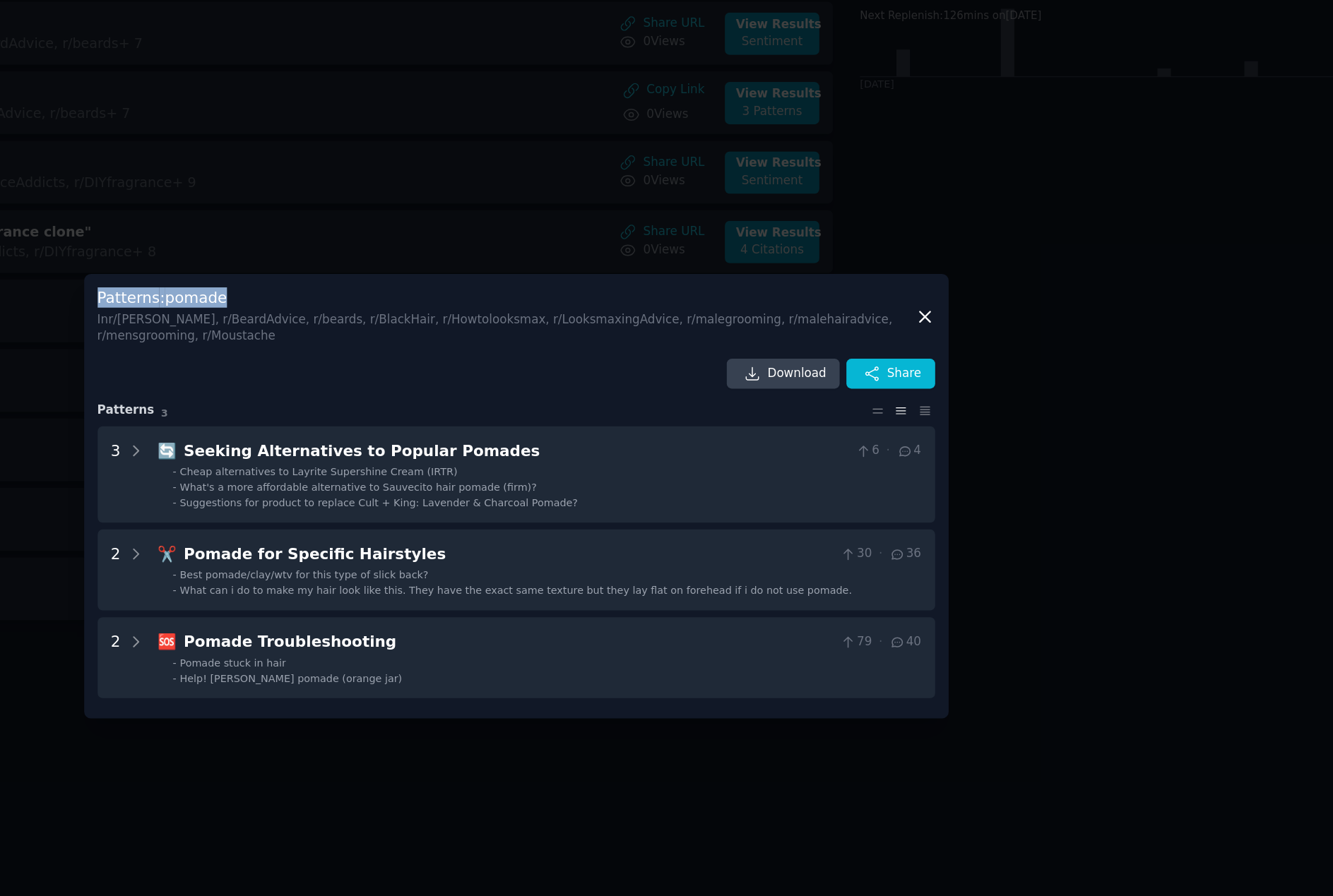
click at [968, 323] on icon at bounding box center [966, 316] width 15 height 15
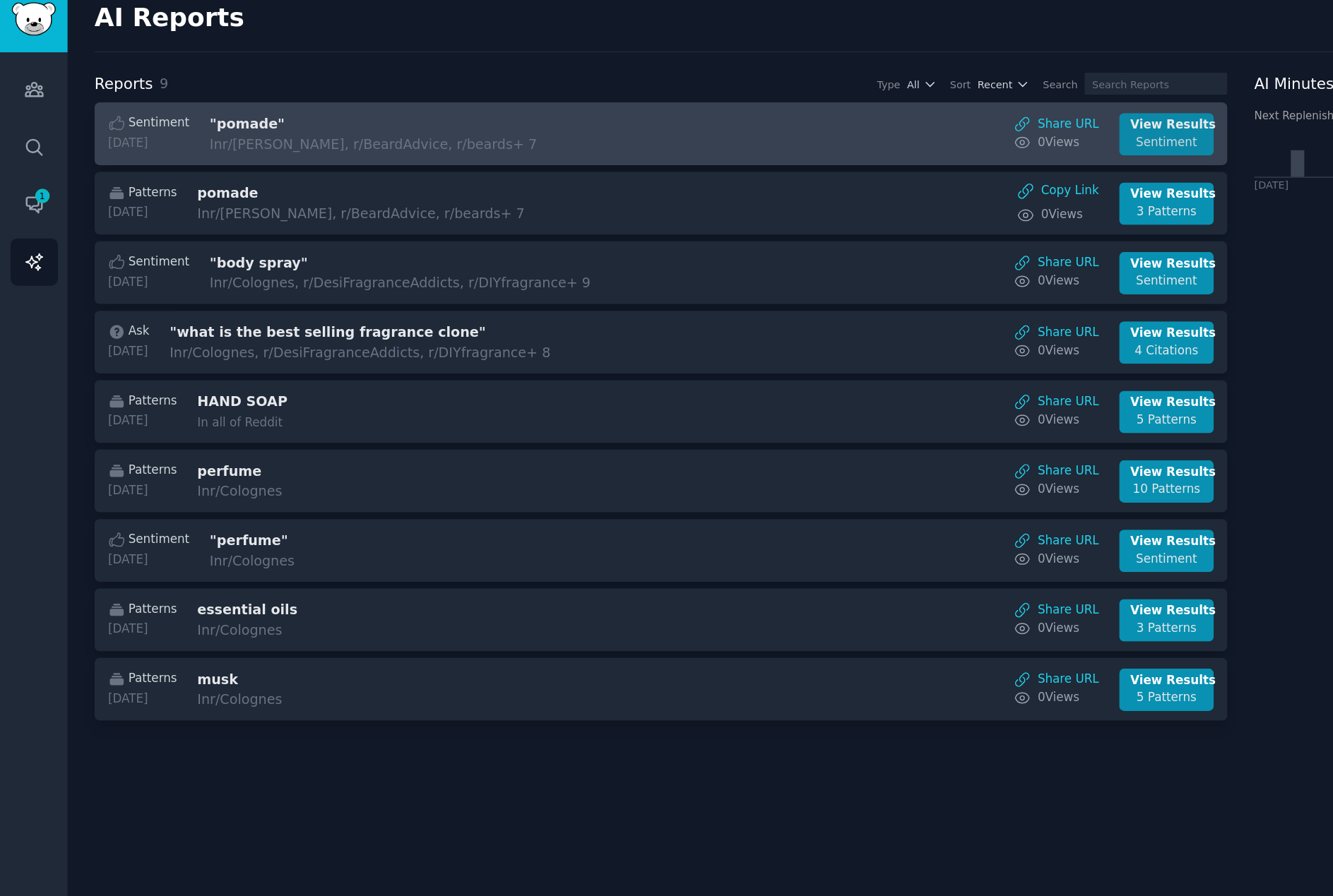
click at [850, 109] on div "Sentiment" at bounding box center [855, 116] width 53 height 12
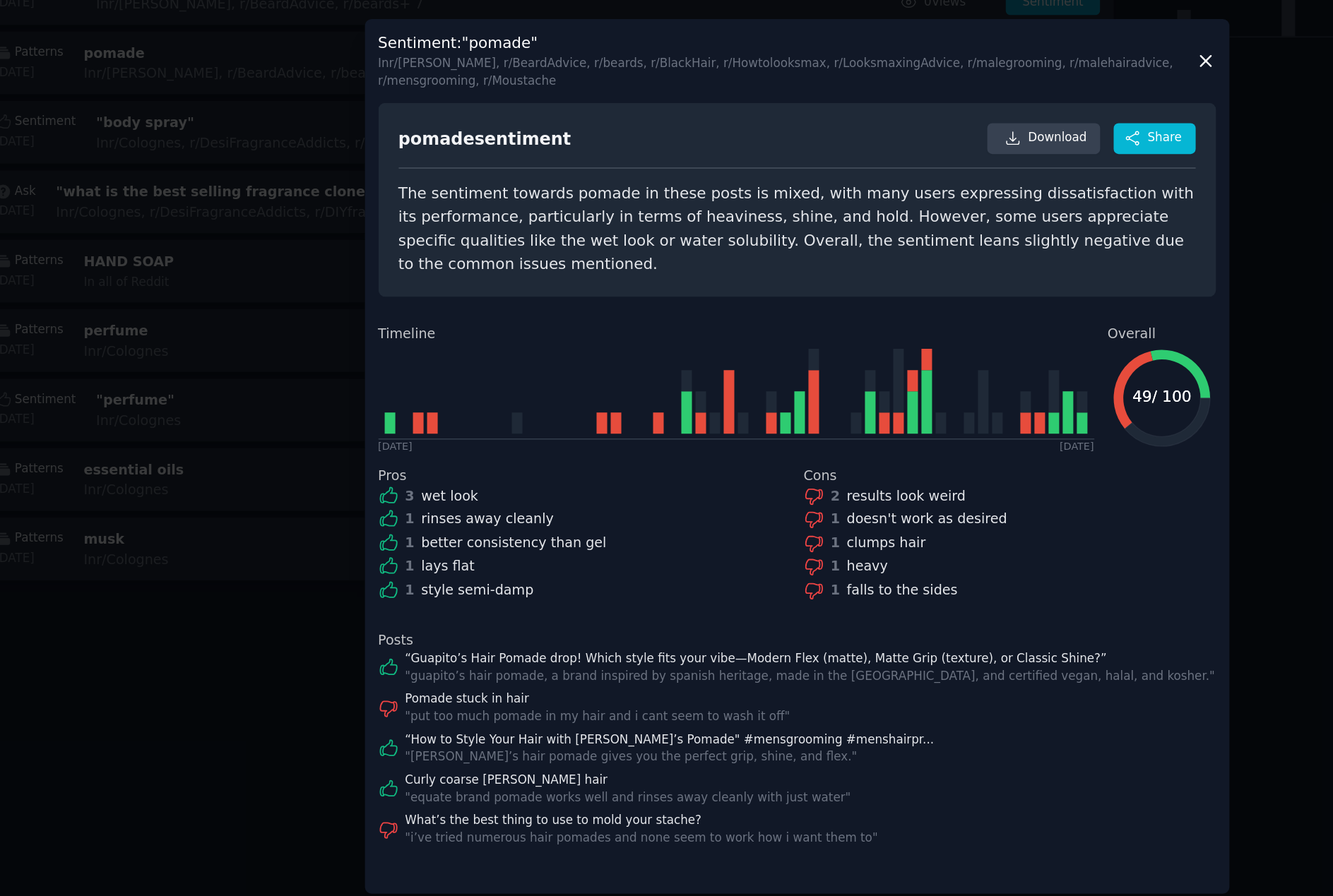
click at [278, 183] on div at bounding box center [666, 448] width 1333 height 896
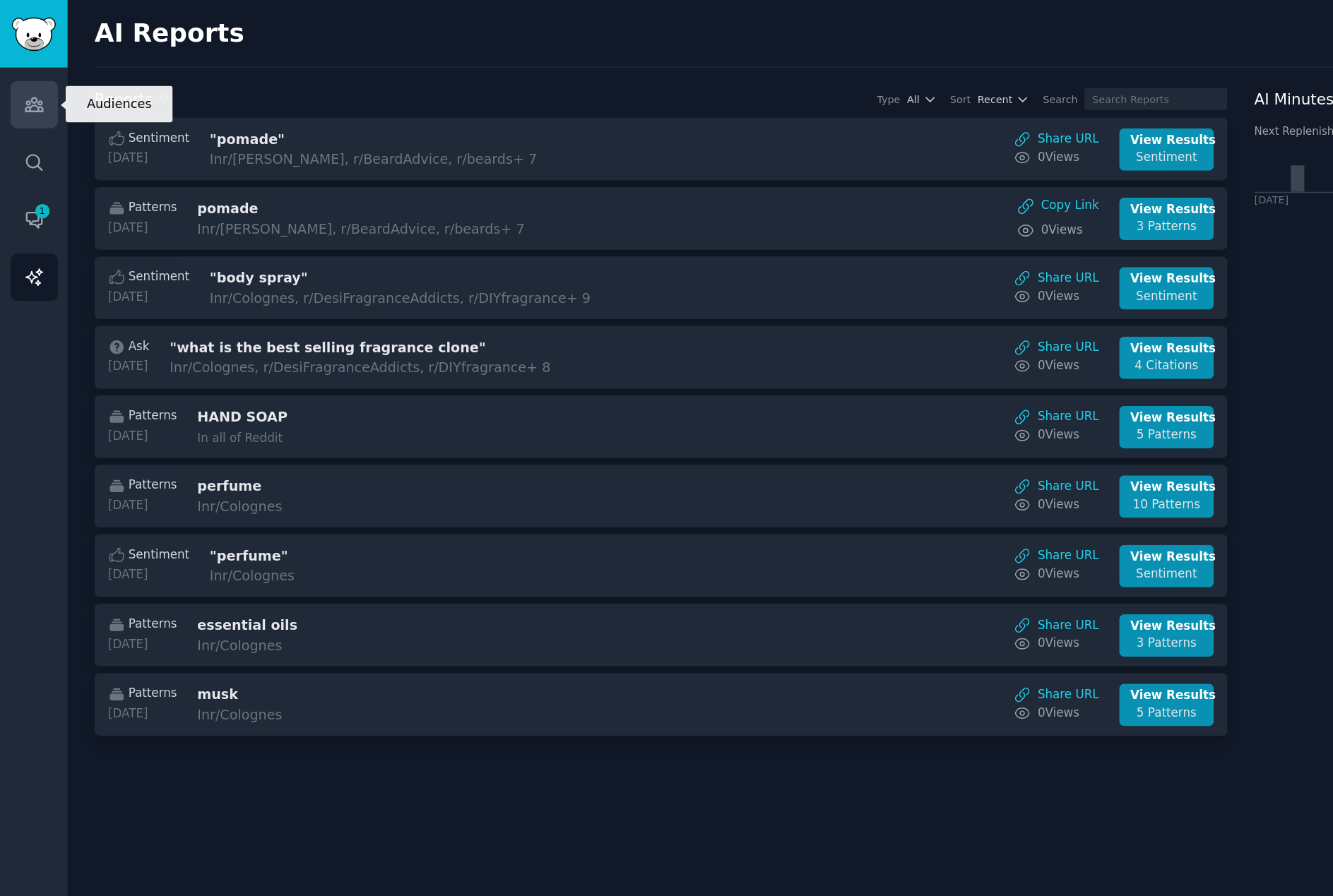
click at [19, 88] on link "Audiences" at bounding box center [25, 76] width 35 height 35
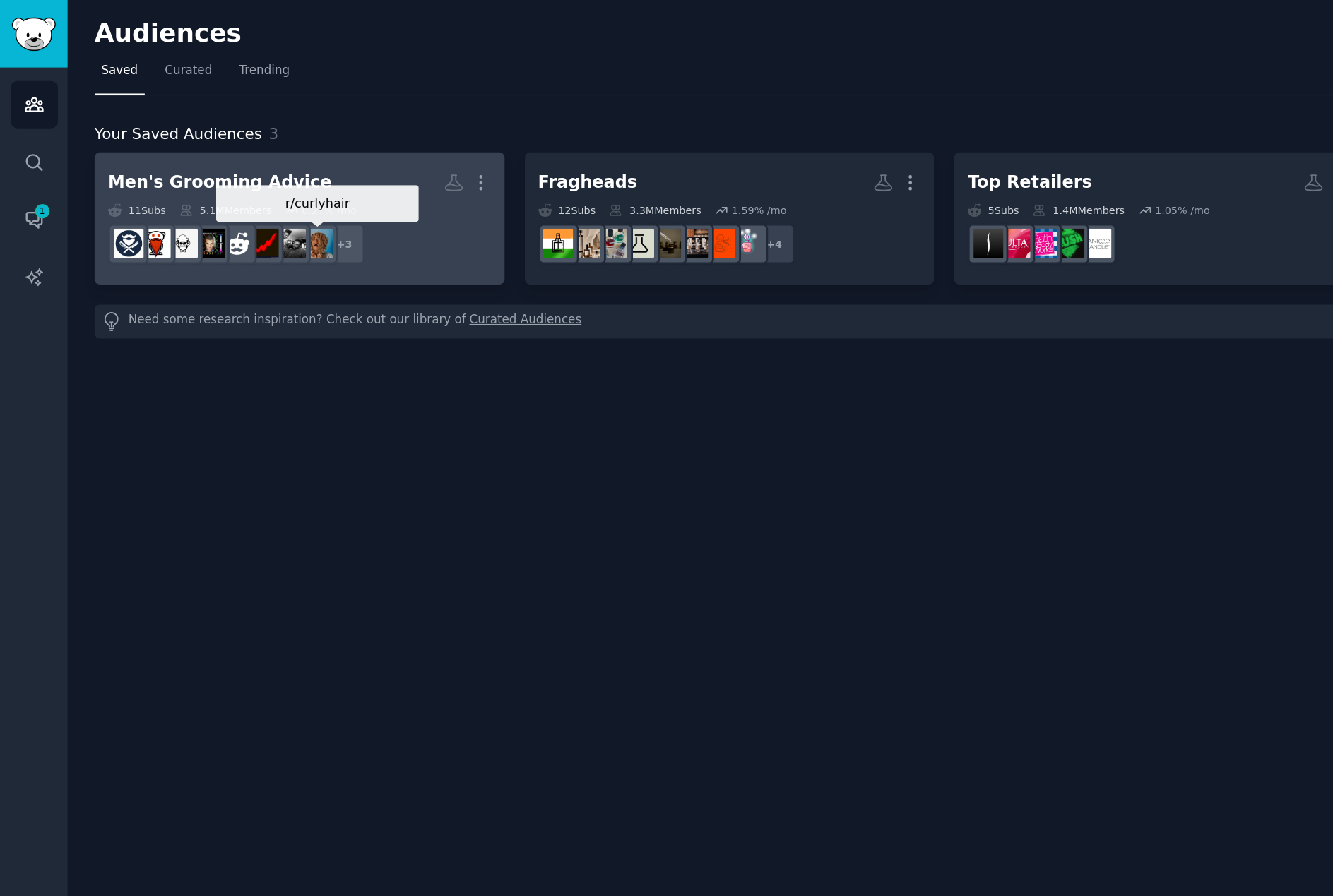
click at [236, 179] on img at bounding box center [232, 178] width 22 height 22
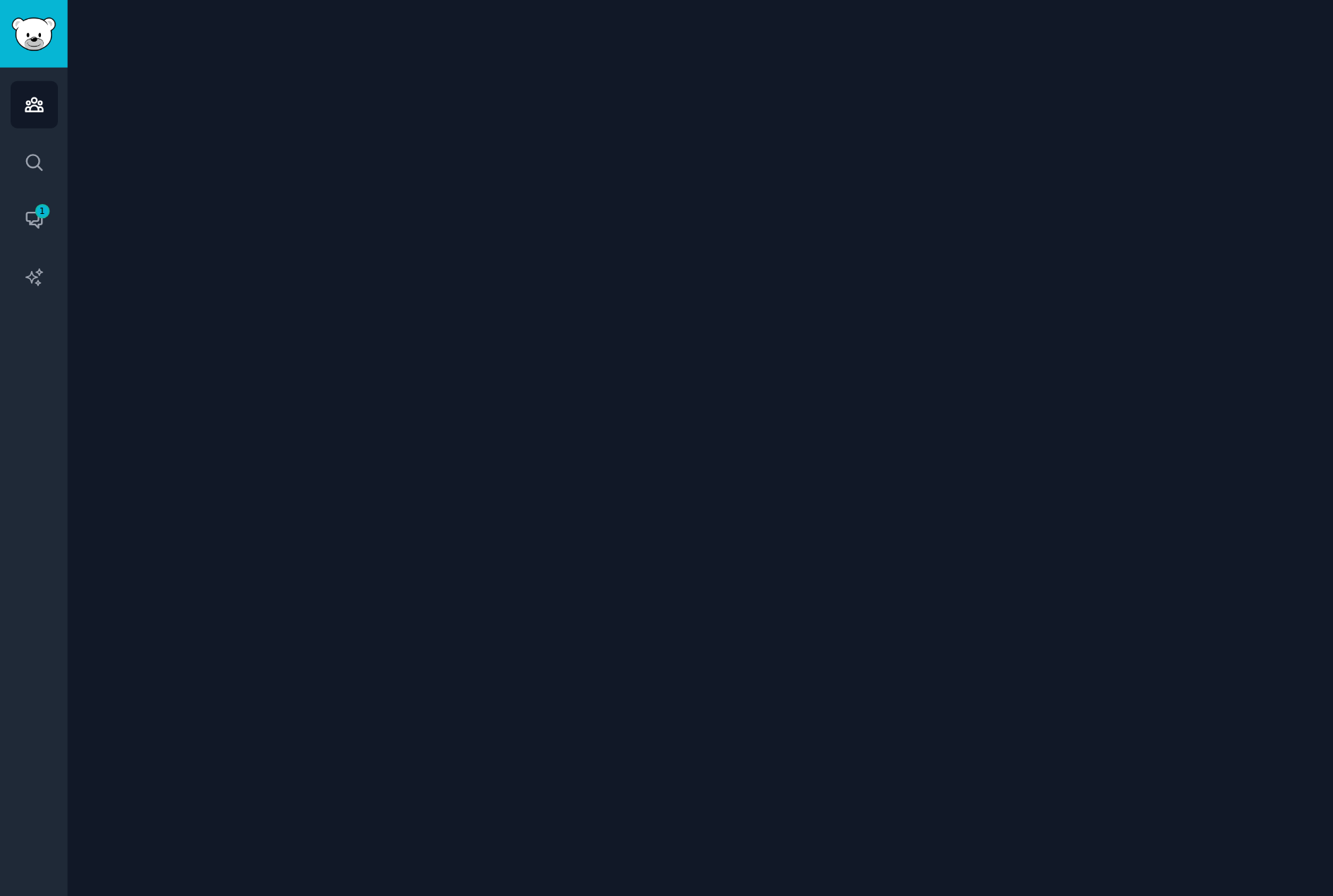
click at [236, 179] on div at bounding box center [692, 448] width 1284 height 896
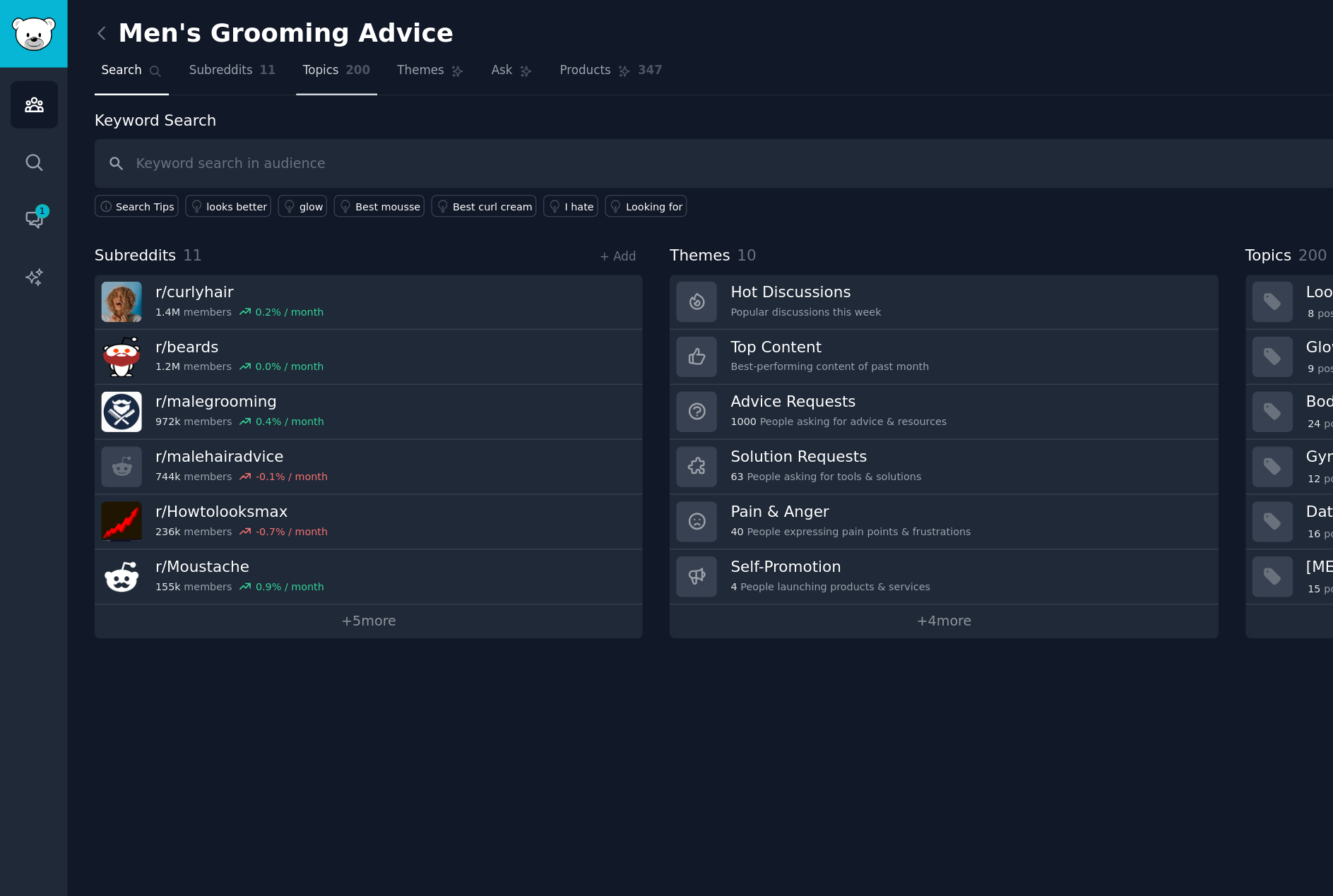
click at [243, 52] on span "Topics" at bounding box center [234, 52] width 26 height 12
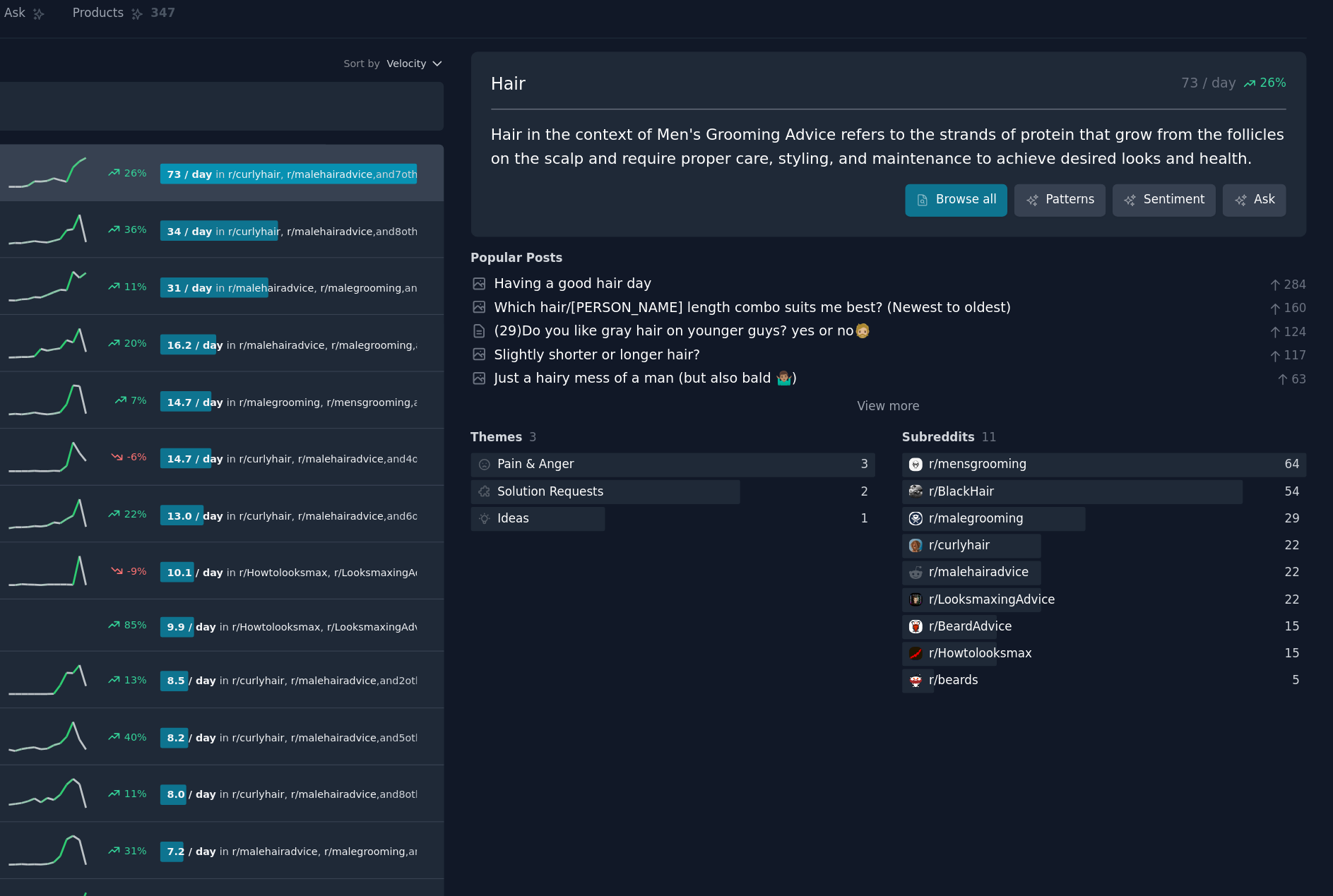
scroll to position [43, 0]
